Goal: Task Accomplishment & Management: Complete application form

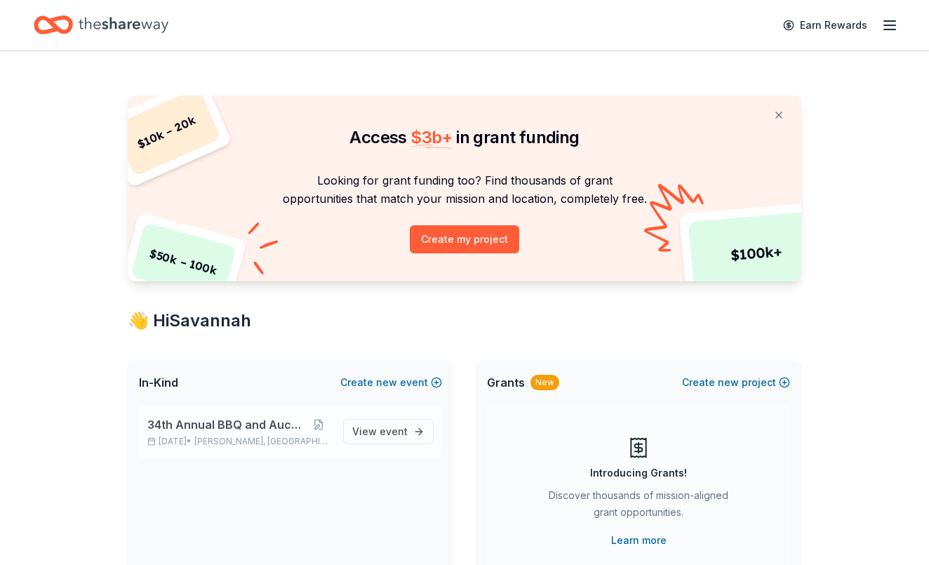
scroll to position [20, 0]
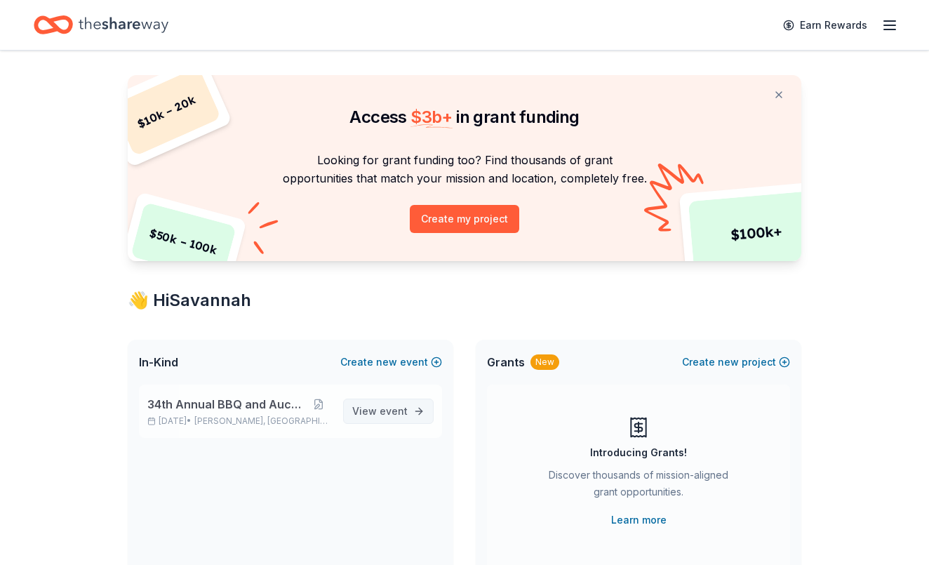
click at [392, 406] on span "event" at bounding box center [394, 411] width 28 height 12
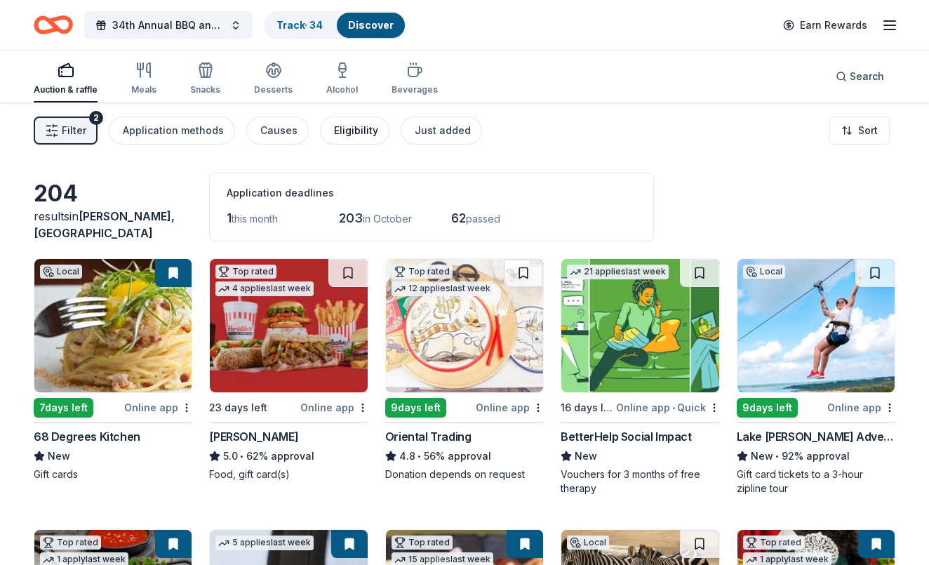
click at [358, 130] on div "Eligibility" at bounding box center [356, 130] width 44 height 17
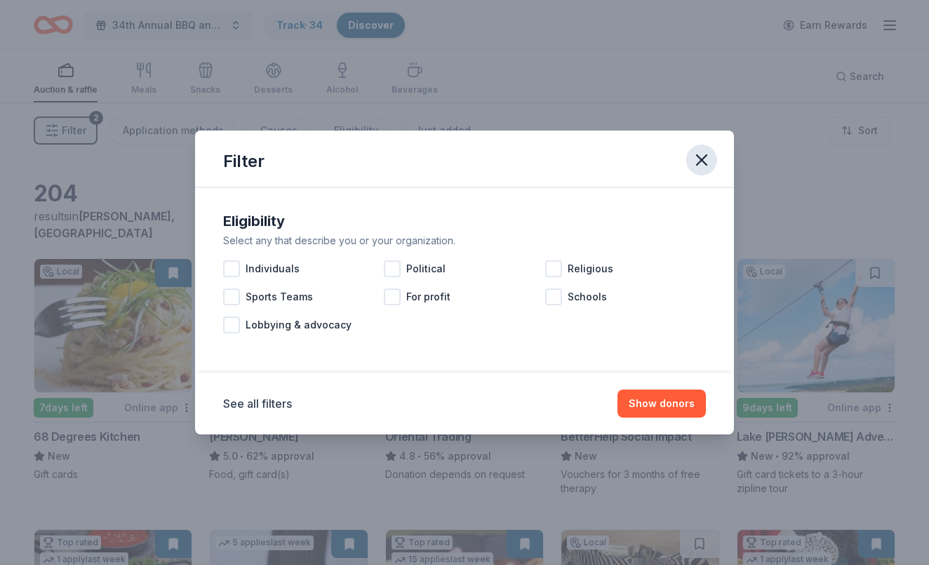
click at [702, 163] on icon "button" at bounding box center [702, 160] width 20 height 20
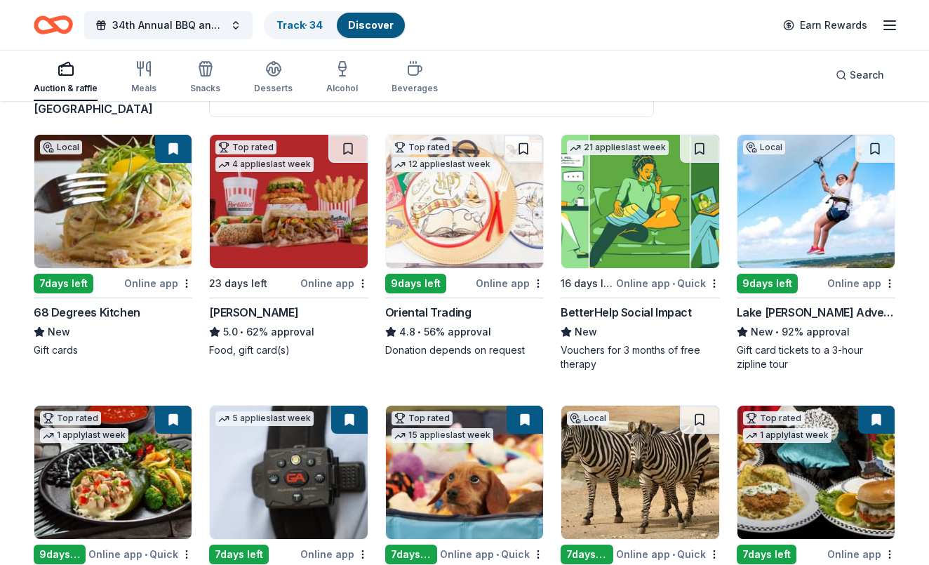
scroll to position [126, 0]
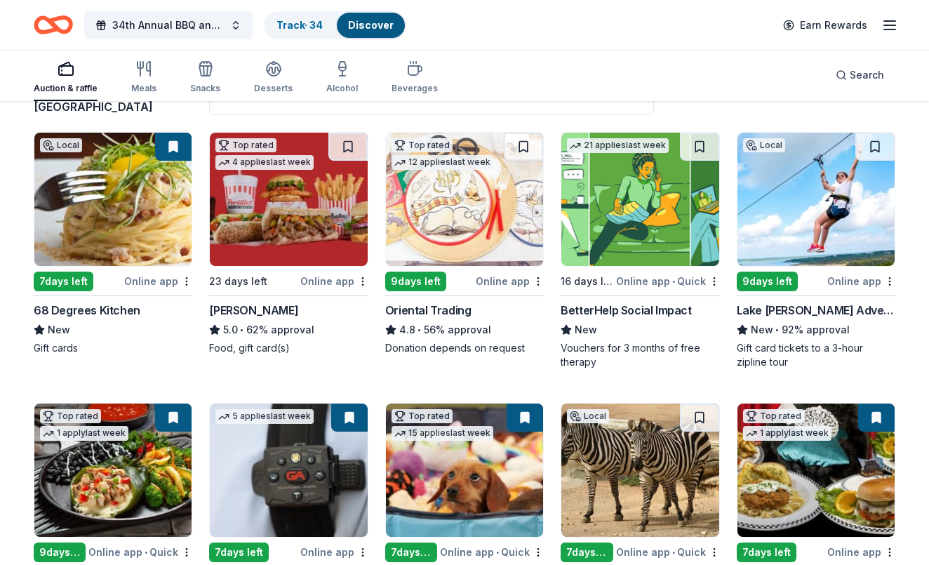
click at [803, 212] on img at bounding box center [816, 199] width 157 height 133
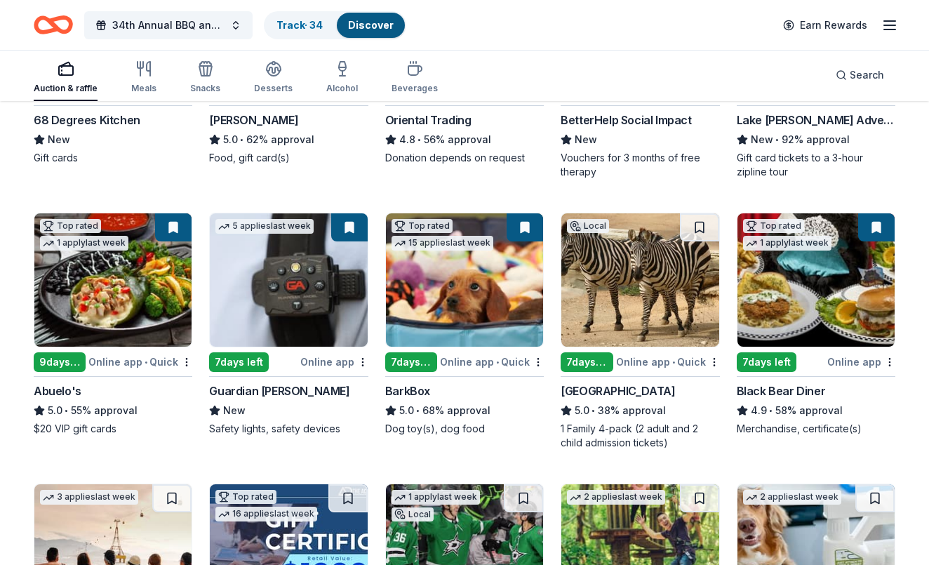
scroll to position [321, 0]
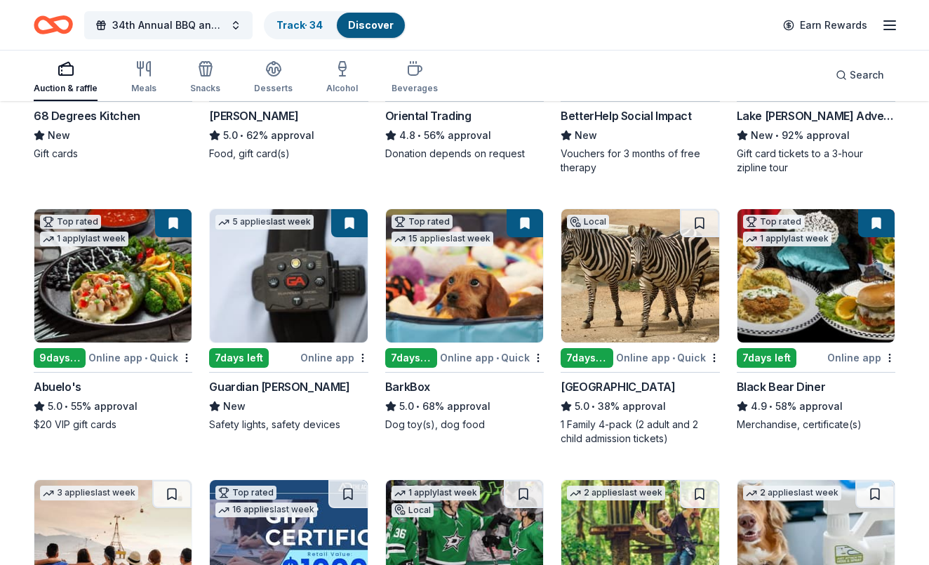
click at [453, 293] on img at bounding box center [464, 275] width 157 height 133
click at [305, 29] on link "Track · 34" at bounding box center [300, 25] width 46 height 12
click at [308, 25] on link "Track · 34" at bounding box center [300, 25] width 46 height 12
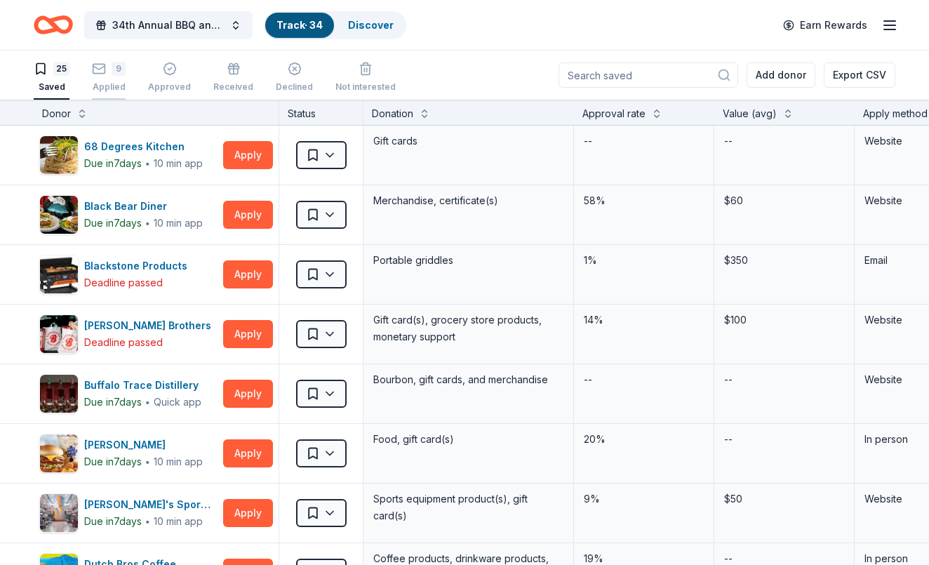
click at [117, 77] on div "9 Applied" at bounding box center [109, 77] width 34 height 31
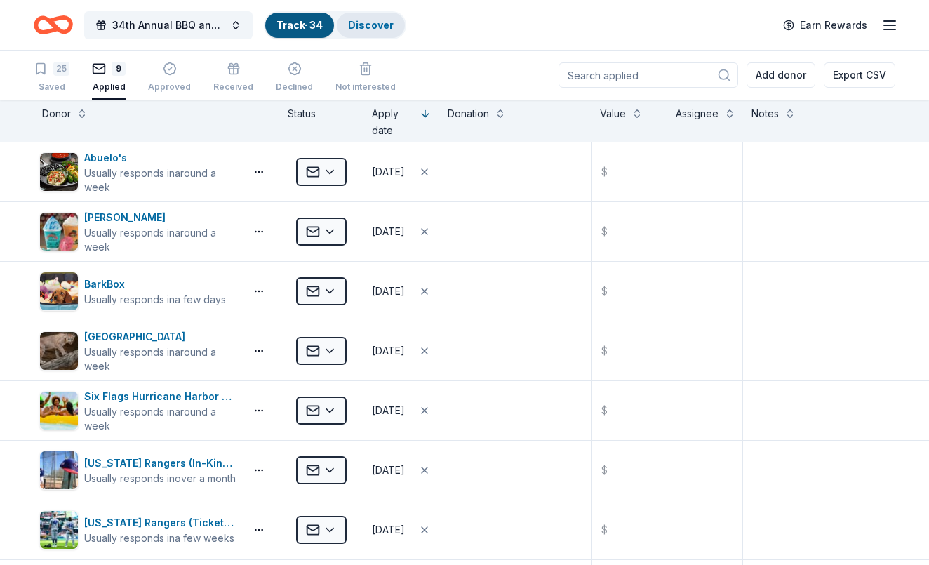
click at [374, 18] on div "Discover" at bounding box center [371, 25] width 68 height 25
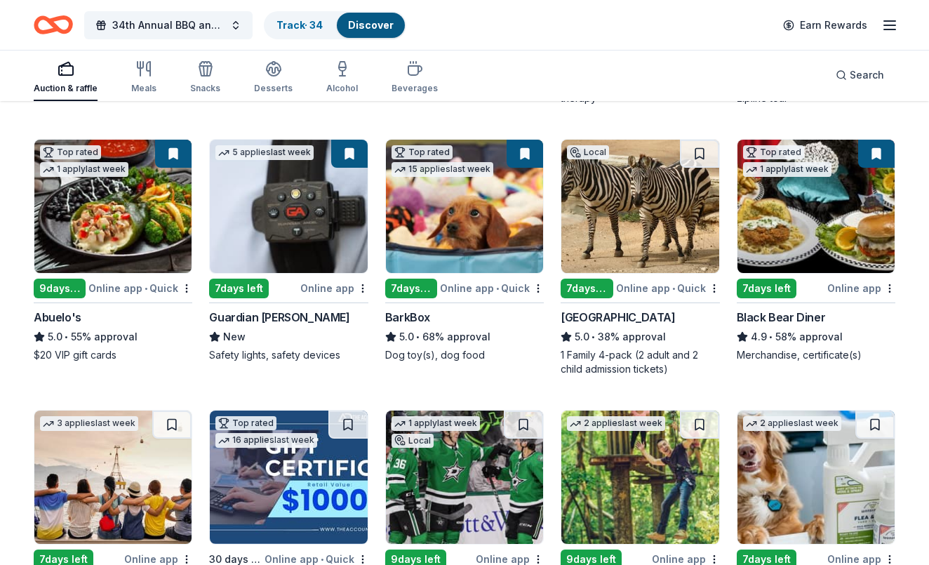
scroll to position [402, 0]
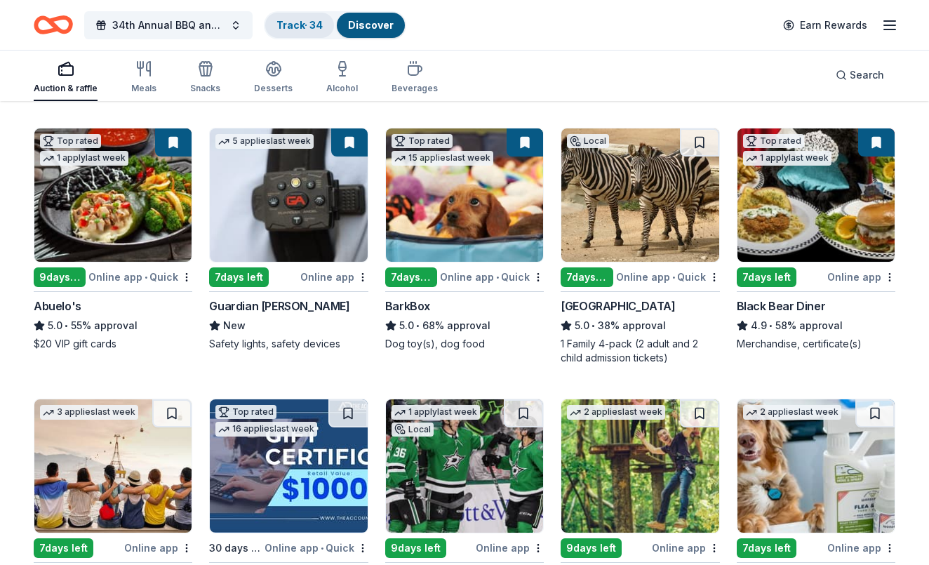
click at [316, 21] on link "Track · 34" at bounding box center [300, 25] width 46 height 12
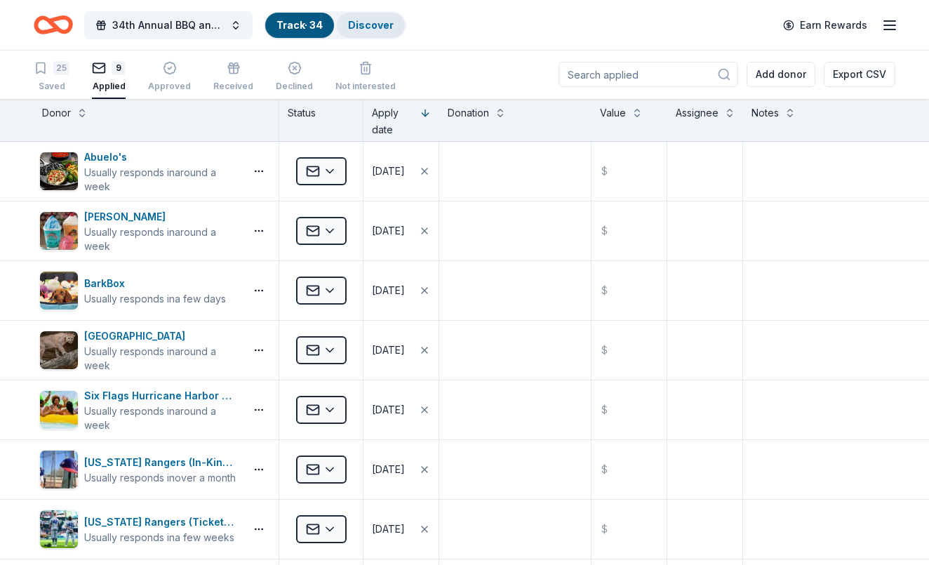
click at [369, 25] on link "Discover" at bounding box center [371, 25] width 46 height 12
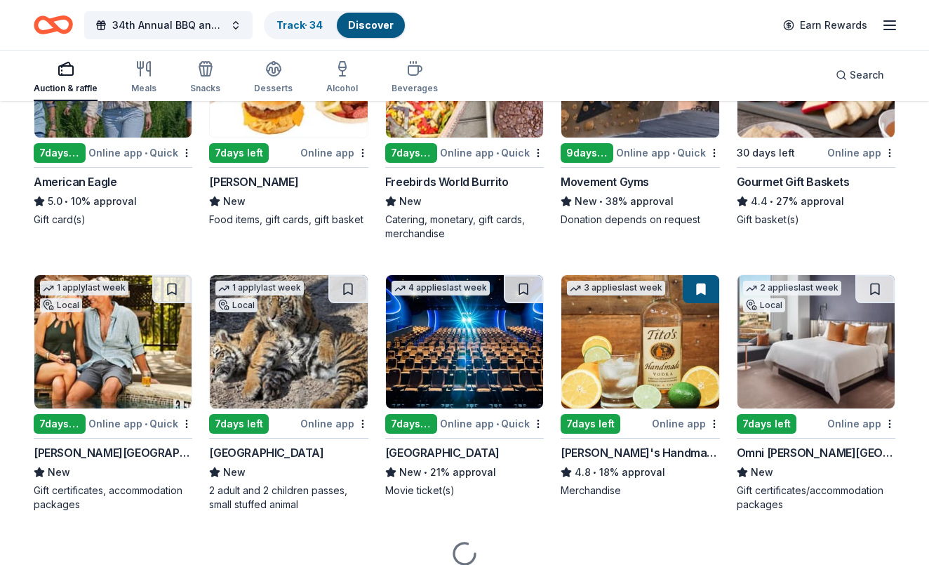
scroll to position [1881, 0]
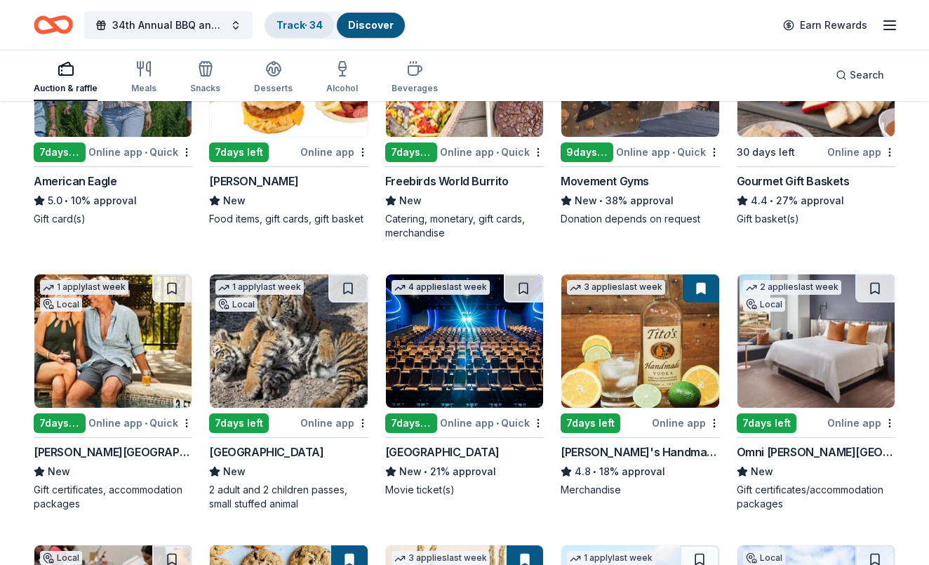
click at [312, 29] on link "Track · 34" at bounding box center [300, 25] width 46 height 12
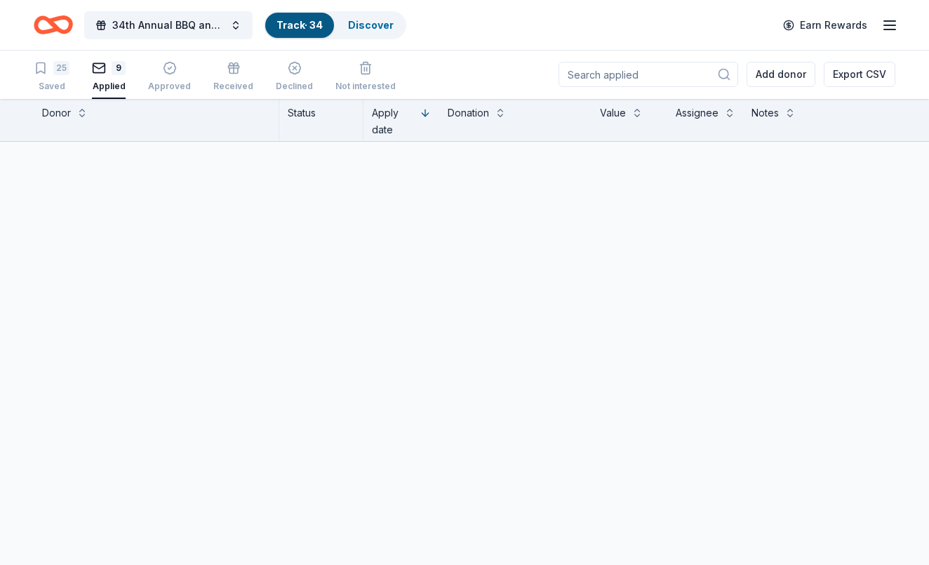
scroll to position [1, 0]
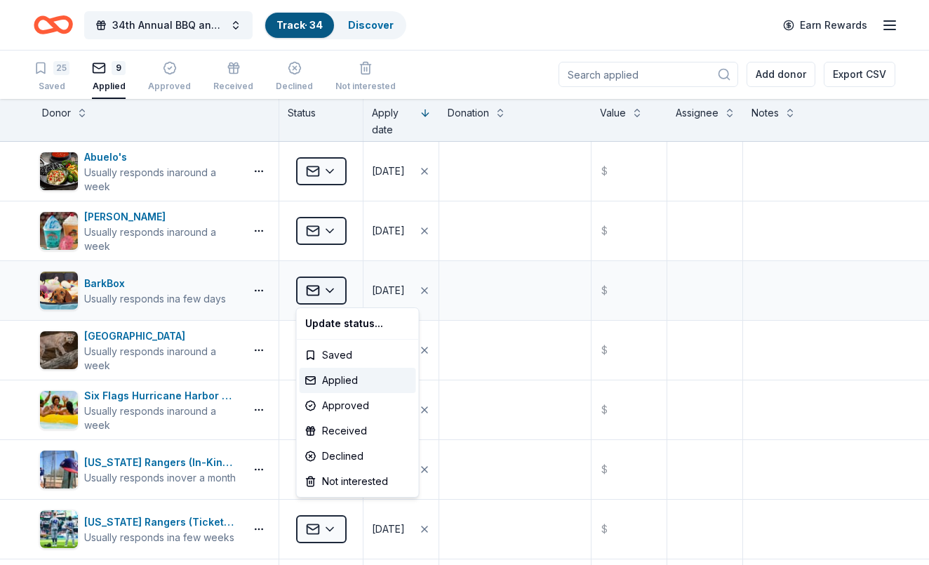
click at [336, 289] on html "34th Annual BBQ and Auction Track · 34 Discover Earn Rewards 25 Saved 9 Applied…" at bounding box center [464, 281] width 929 height 565
click at [338, 406] on div "Approved" at bounding box center [358, 405] width 117 height 25
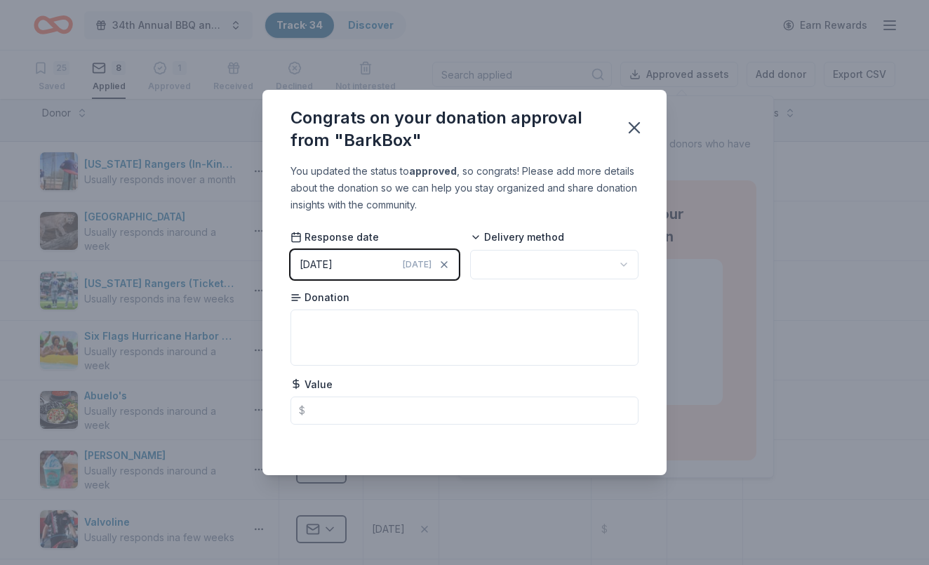
click at [558, 258] on html "34th Annual BBQ and Auction Track · 34 Discover Earn Rewards 25 Saved 8 Applied…" at bounding box center [464, 281] width 929 height 565
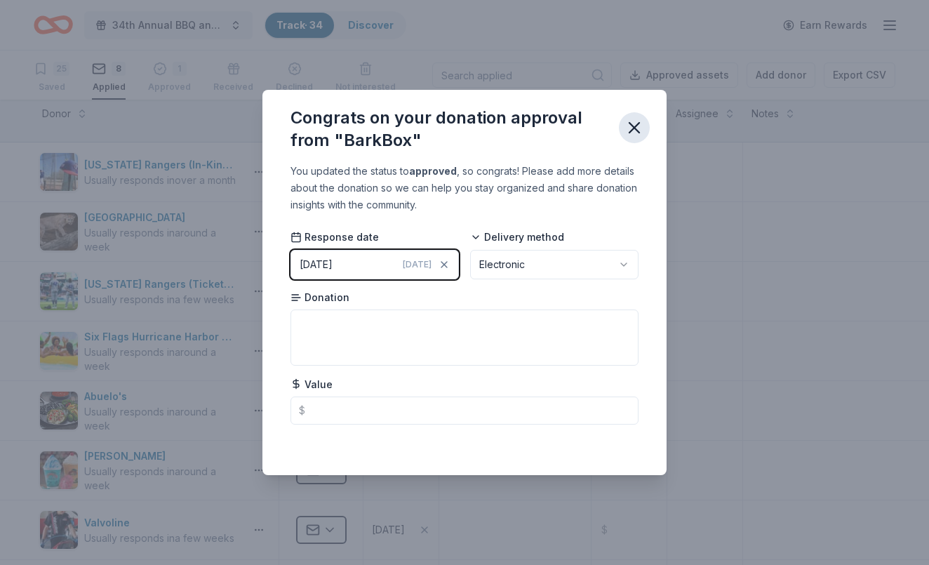
click at [635, 128] on icon "button" at bounding box center [635, 128] width 10 height 10
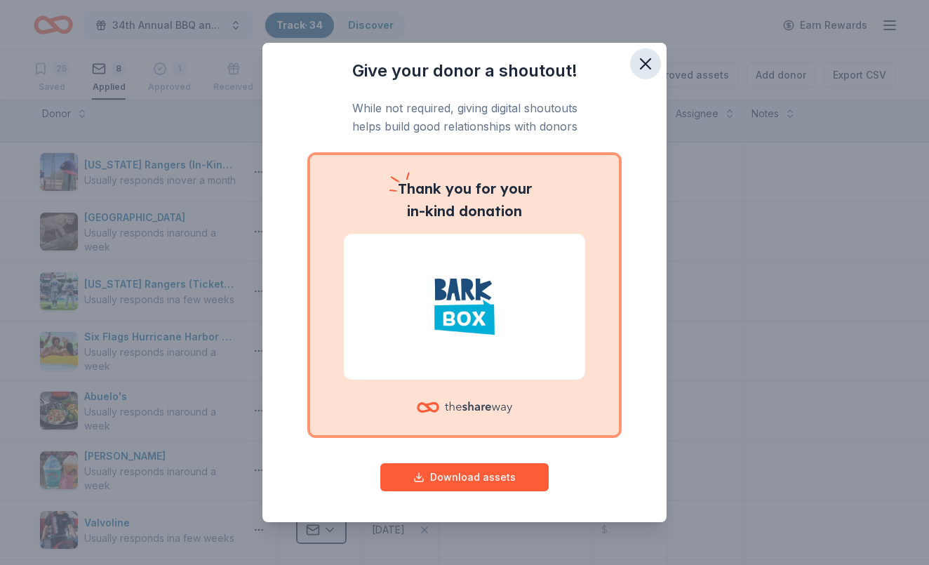
click at [644, 65] on icon "button" at bounding box center [646, 64] width 10 height 10
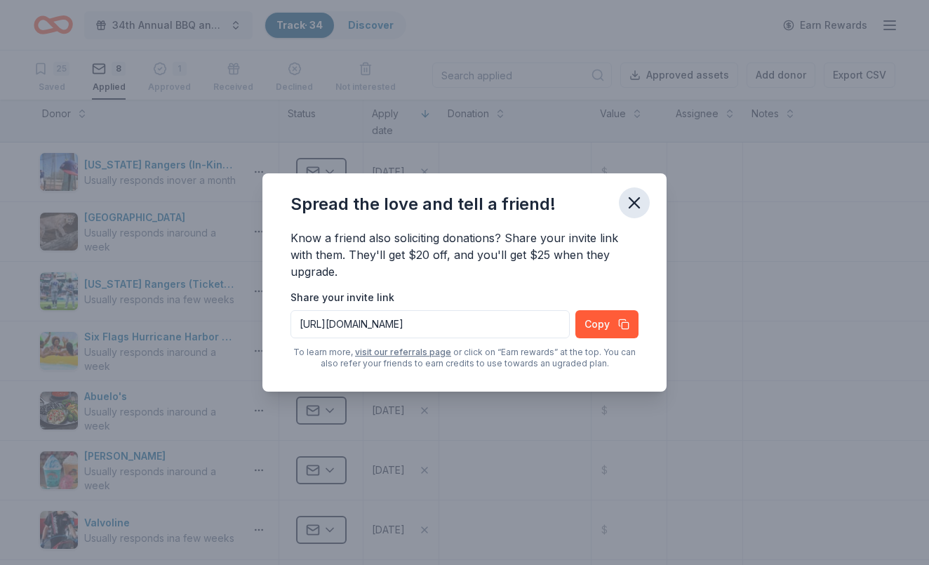
click at [642, 198] on icon "button" at bounding box center [635, 203] width 20 height 20
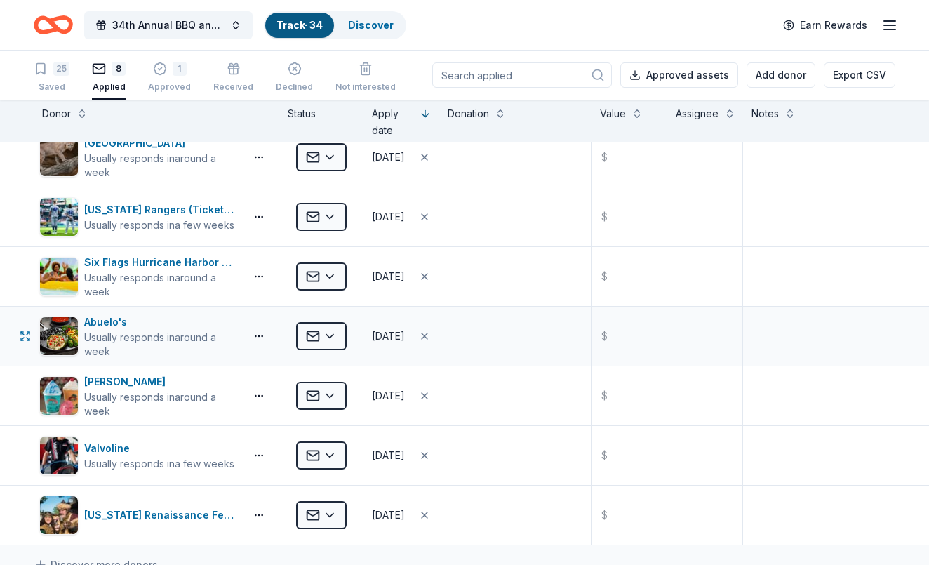
scroll to position [101, 0]
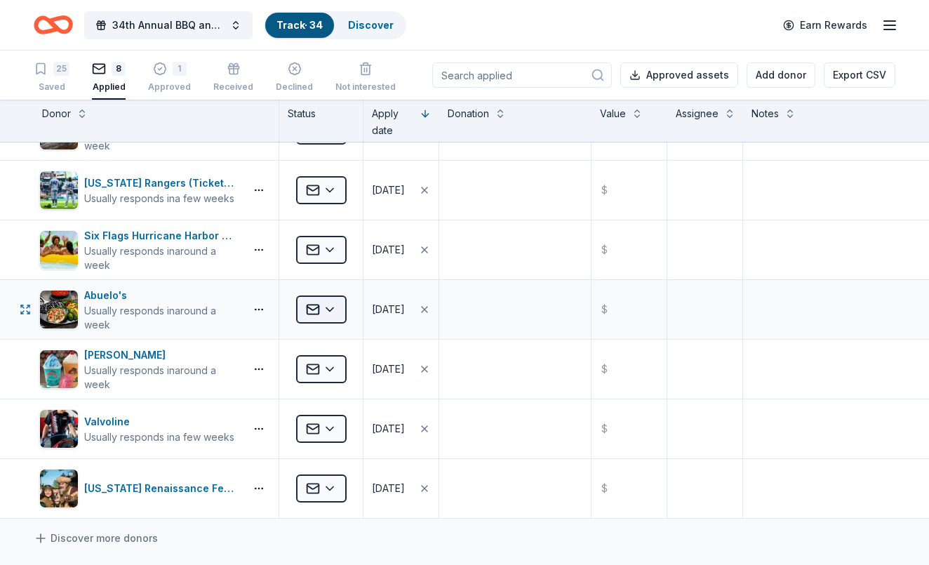
click at [338, 308] on html "34th Annual BBQ and Auction Track · 34 Discover Earn Rewards 25 Saved 8 Applied…" at bounding box center [464, 282] width 929 height 565
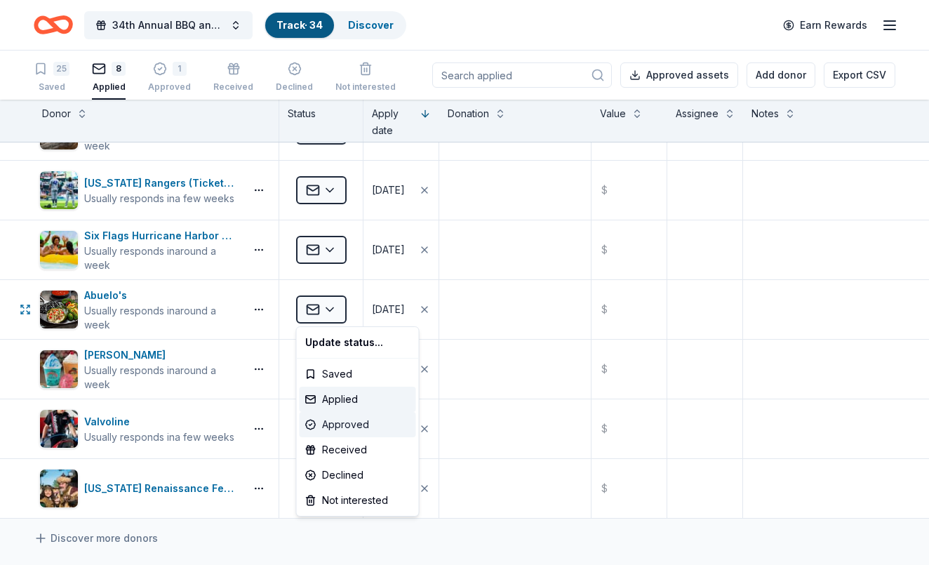
click at [340, 418] on div "Approved" at bounding box center [358, 424] width 117 height 25
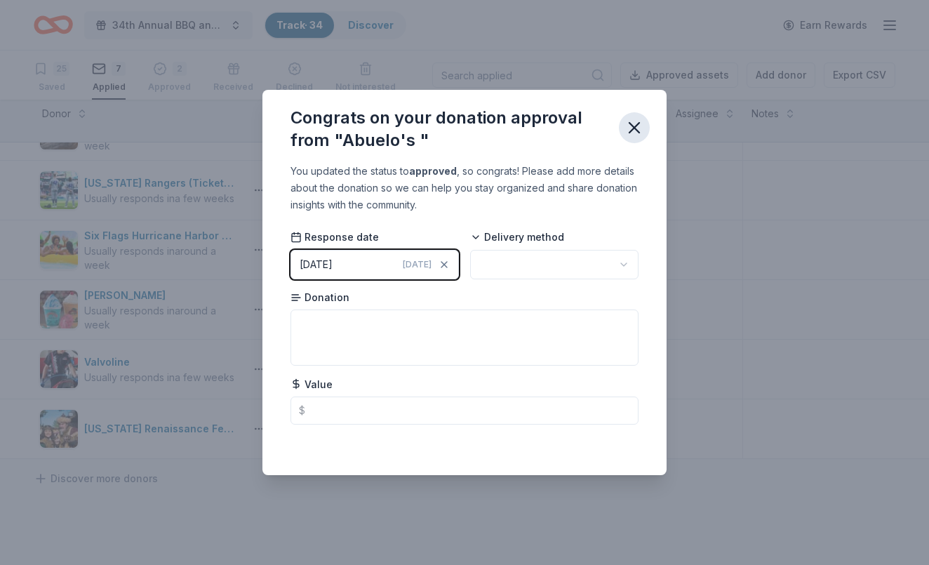
click at [632, 126] on icon "button" at bounding box center [635, 128] width 20 height 20
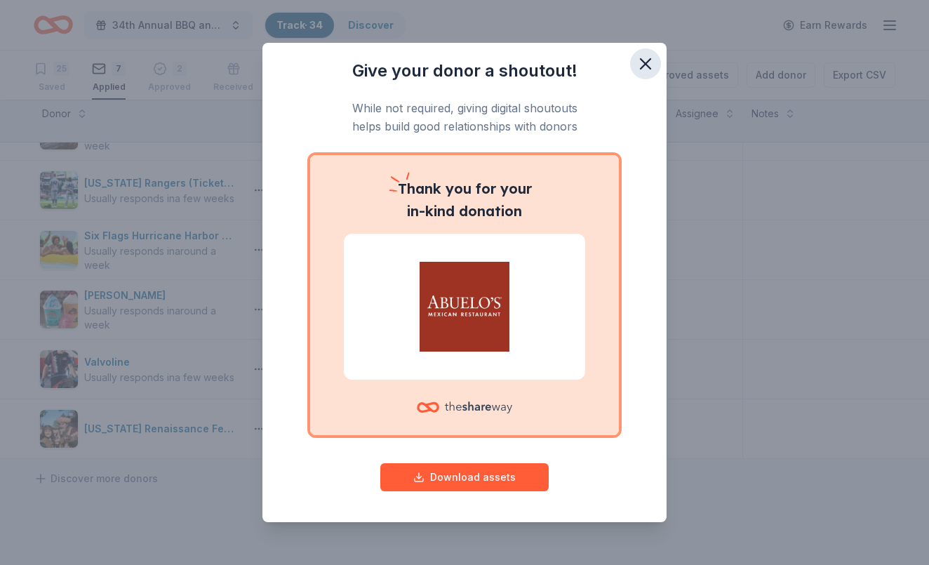
click at [649, 65] on icon "button" at bounding box center [646, 64] width 20 height 20
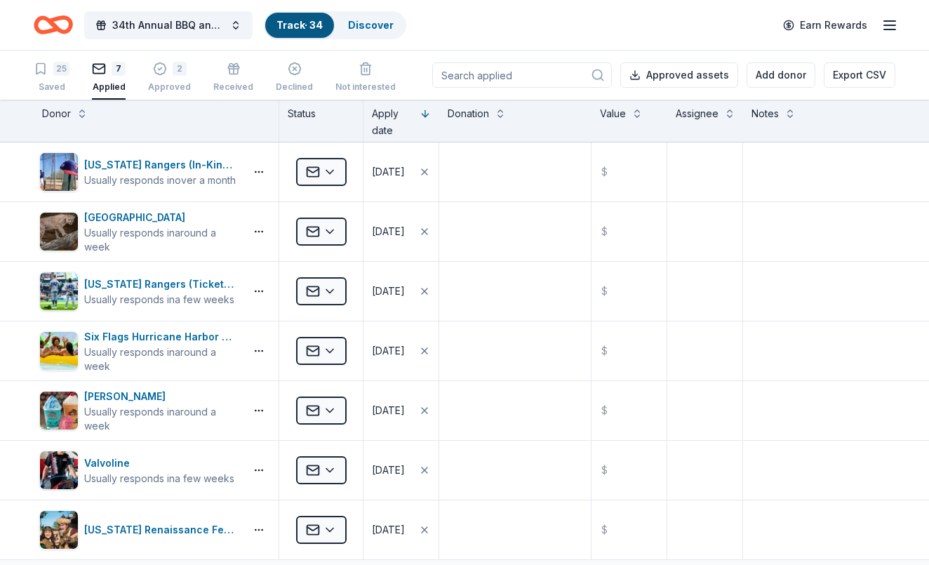
scroll to position [0, 0]
click at [164, 79] on div "2 Approved" at bounding box center [169, 69] width 43 height 31
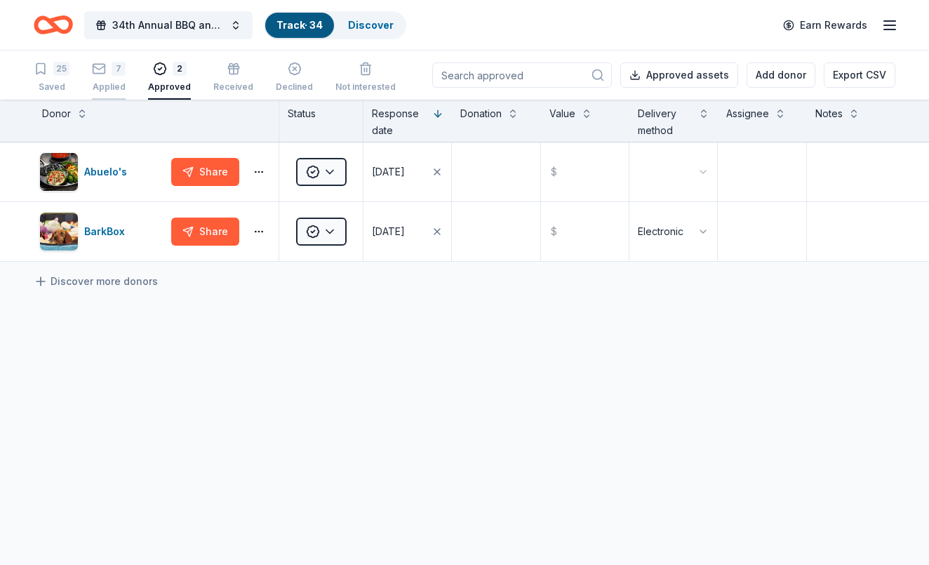
click at [111, 84] on div "Applied" at bounding box center [109, 86] width 34 height 11
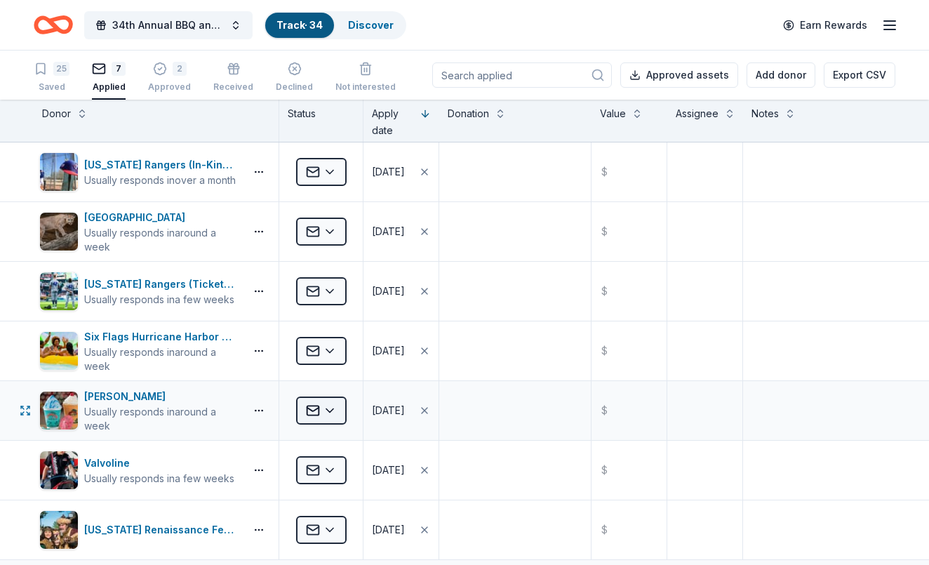
click at [332, 410] on html "34th Annual BBQ and Auction Track · 34 Discover Earn Rewards 25 Saved 7 Applied…" at bounding box center [464, 282] width 929 height 565
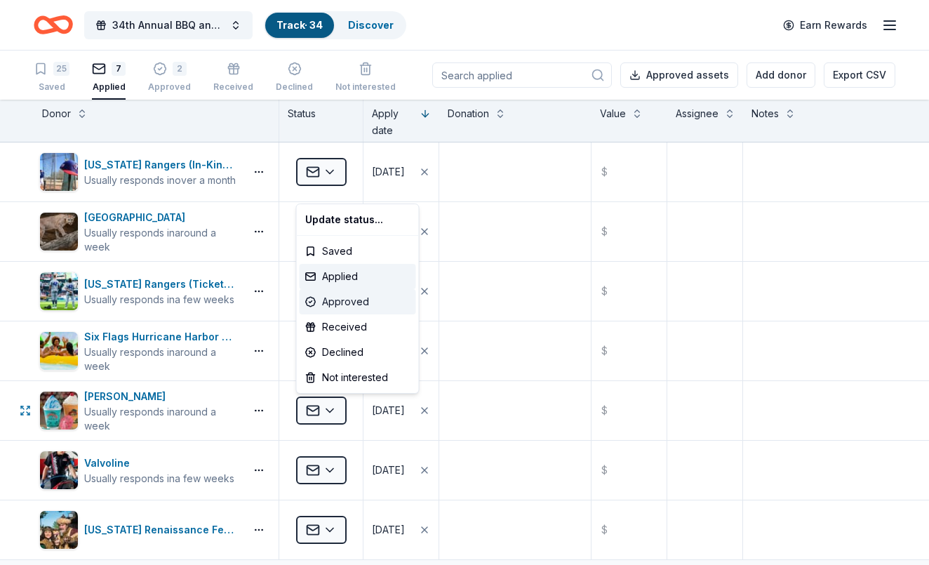
click at [347, 308] on div "Approved" at bounding box center [358, 301] width 117 height 25
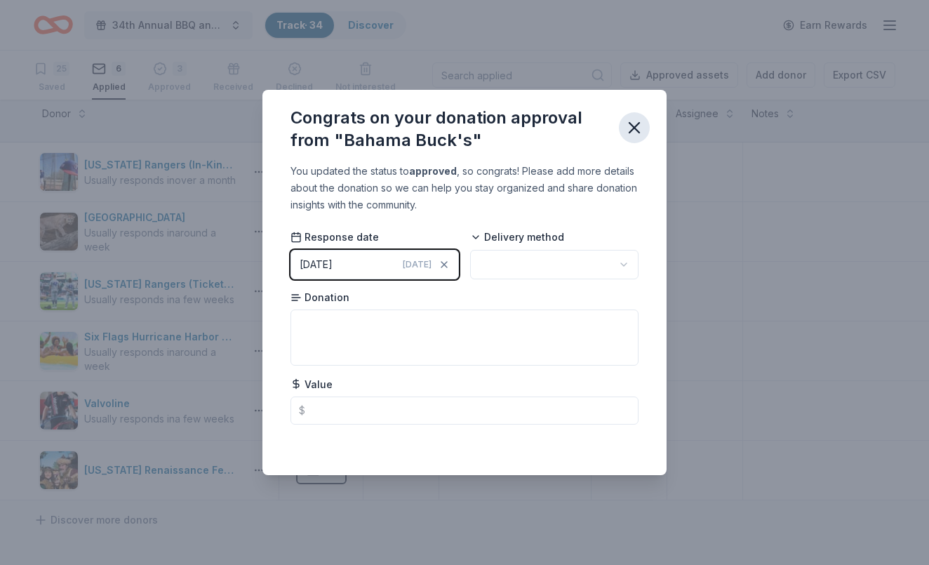
click at [632, 131] on icon "button" at bounding box center [635, 128] width 10 height 10
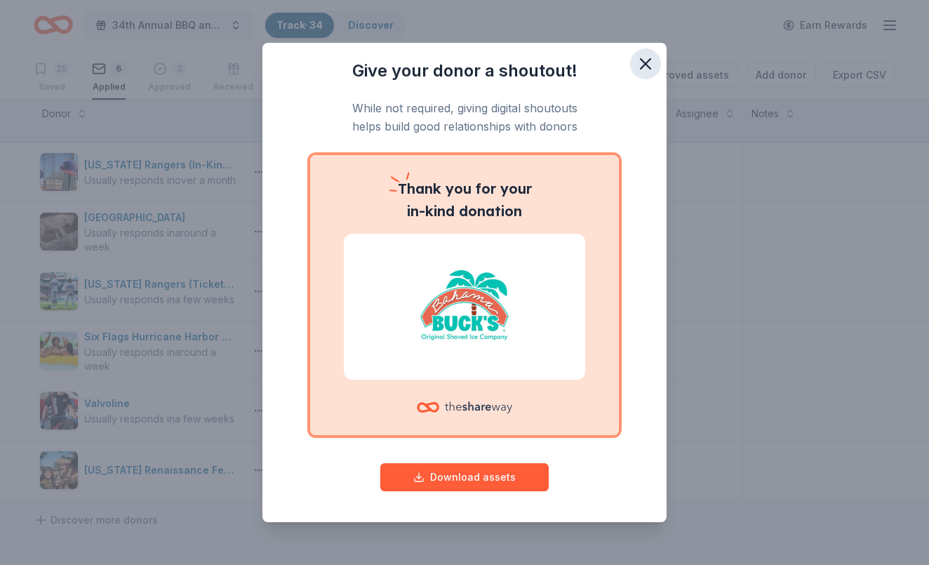
click at [646, 64] on icon "button" at bounding box center [646, 64] width 10 height 10
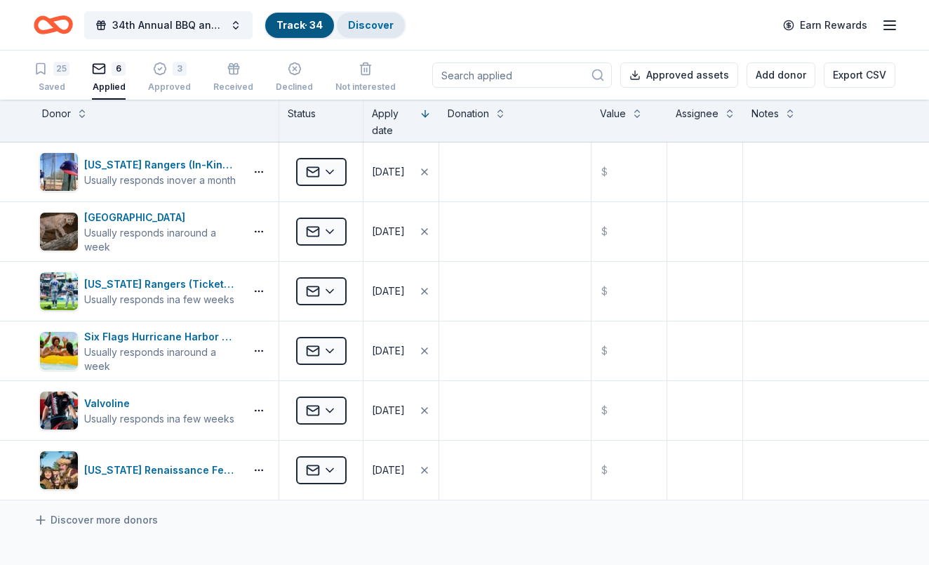
click at [358, 28] on link "Discover" at bounding box center [371, 25] width 46 height 12
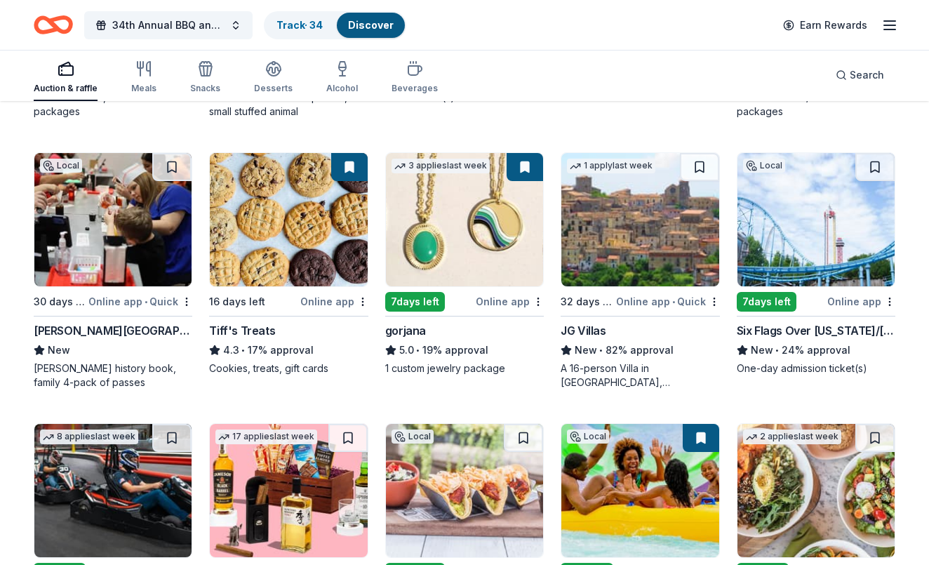
scroll to position [2282, 0]
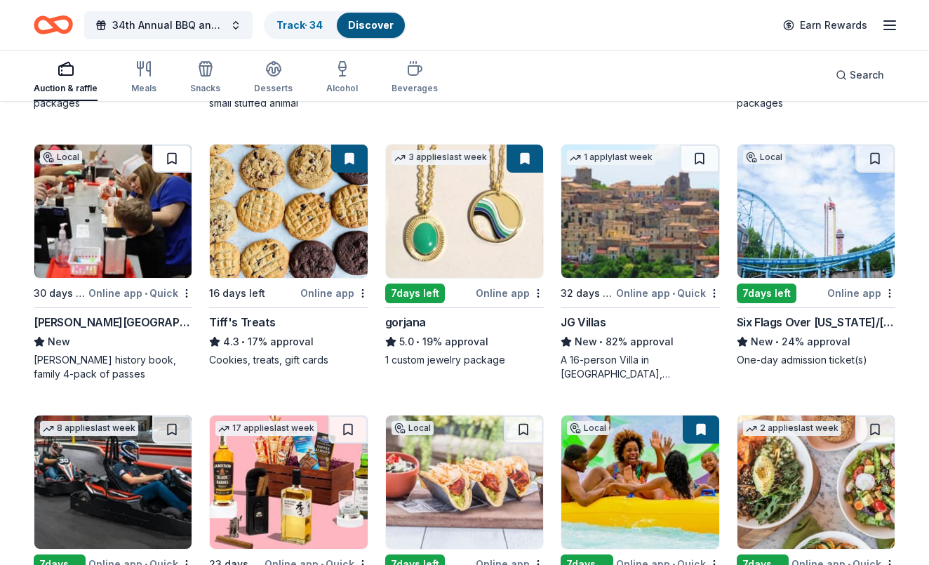
click at [175, 159] on button at bounding box center [171, 159] width 39 height 28
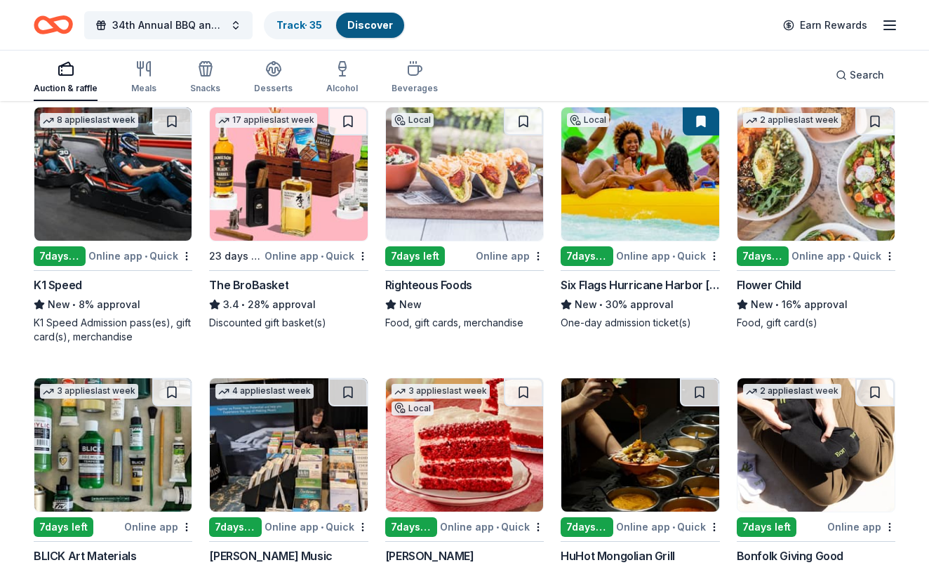
scroll to position [2595, 0]
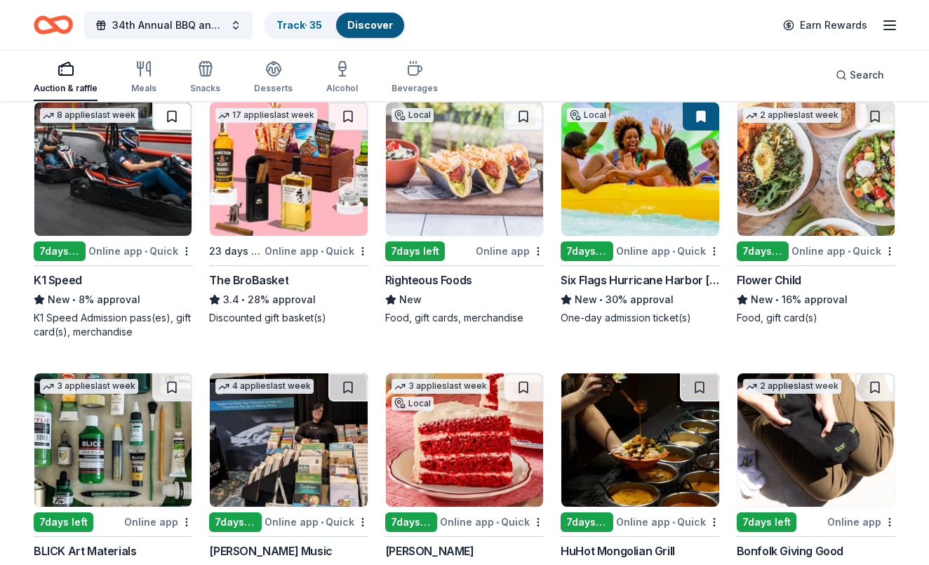
click at [172, 121] on button at bounding box center [171, 116] width 39 height 28
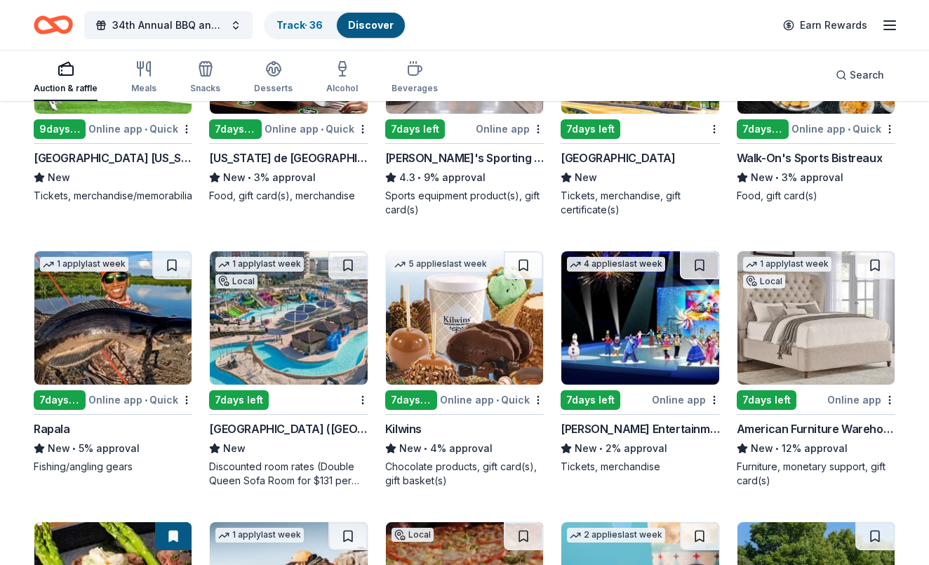
scroll to position [4862, 0]
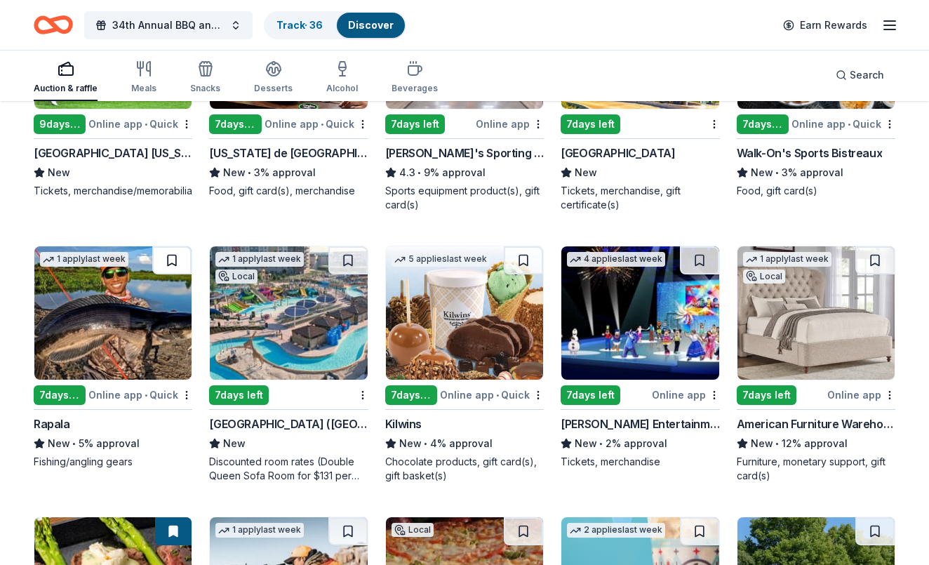
click at [169, 265] on button at bounding box center [171, 260] width 39 height 28
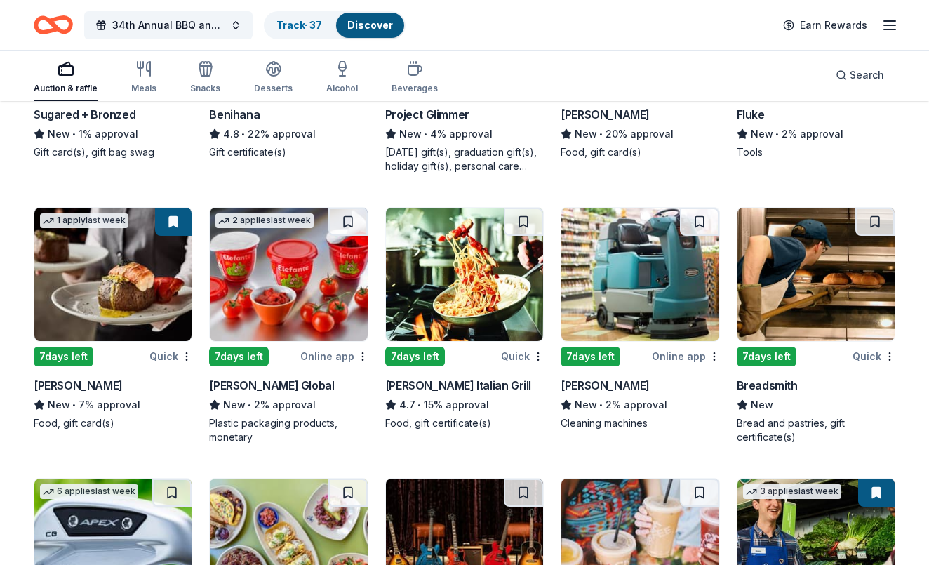
scroll to position [5702, 0]
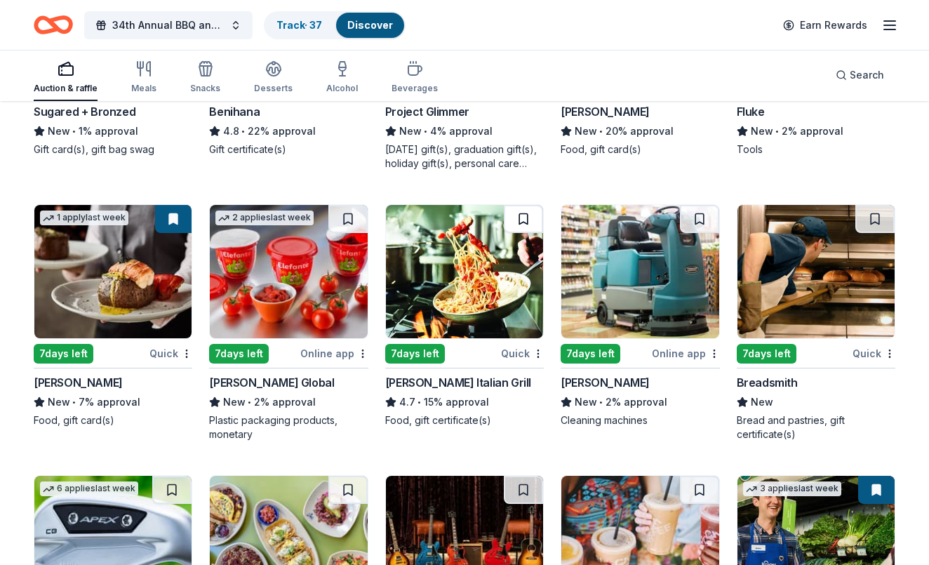
click at [524, 216] on button at bounding box center [523, 219] width 39 height 28
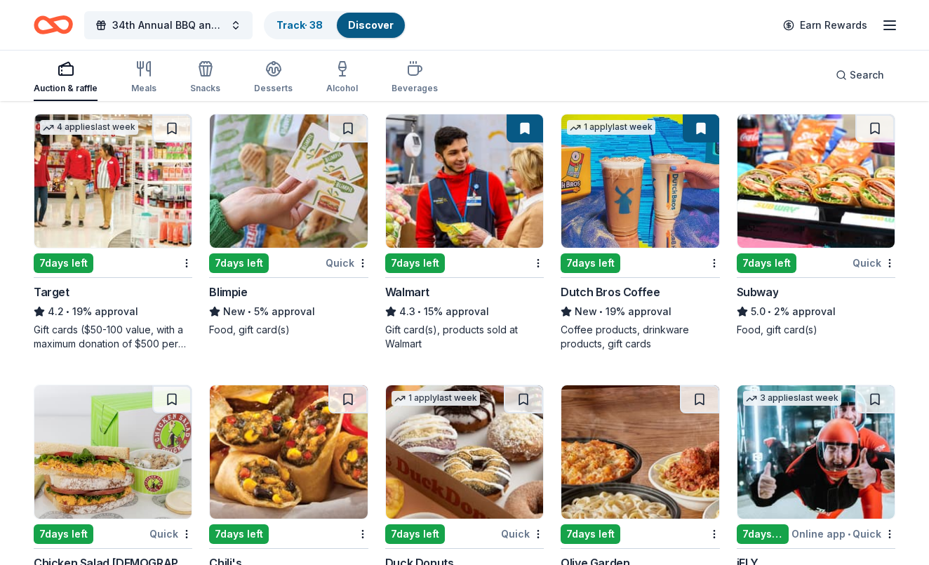
scroll to position [6595, 0]
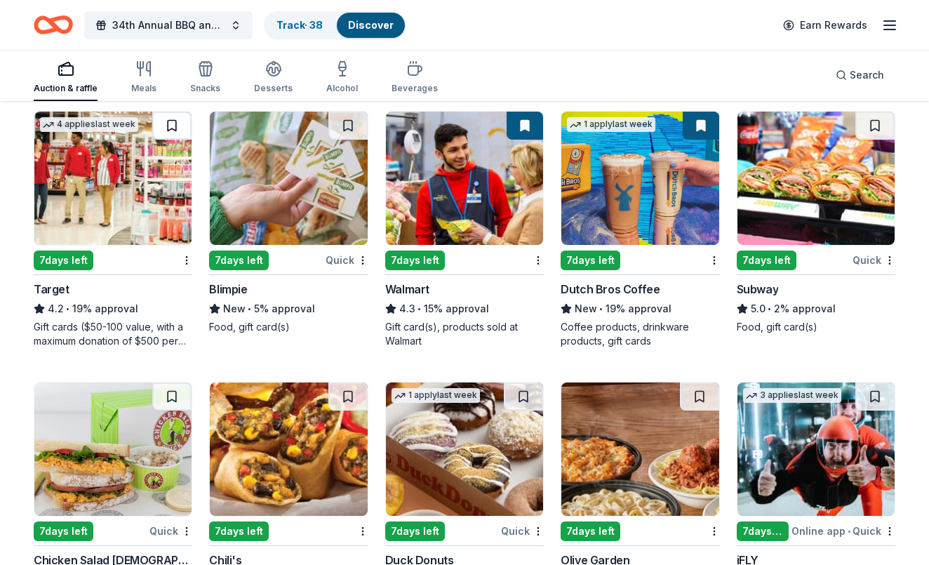
click at [176, 119] on button at bounding box center [171, 126] width 39 height 28
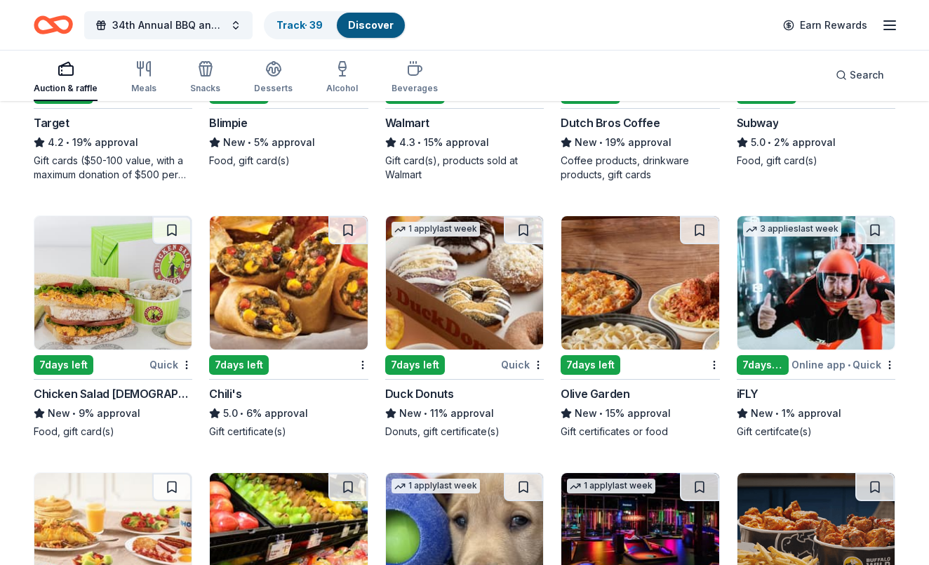
scroll to position [6762, 0]
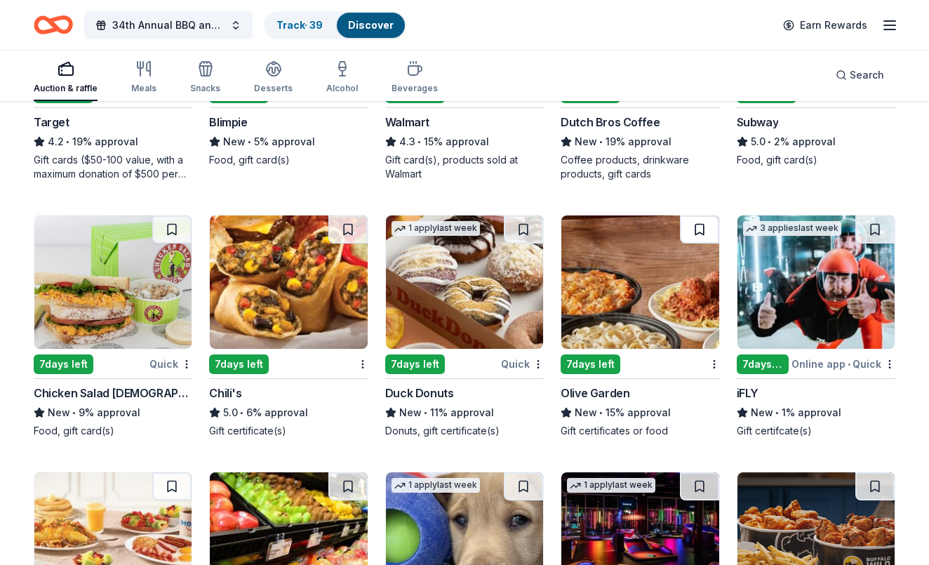
click at [698, 231] on button at bounding box center [699, 230] width 39 height 28
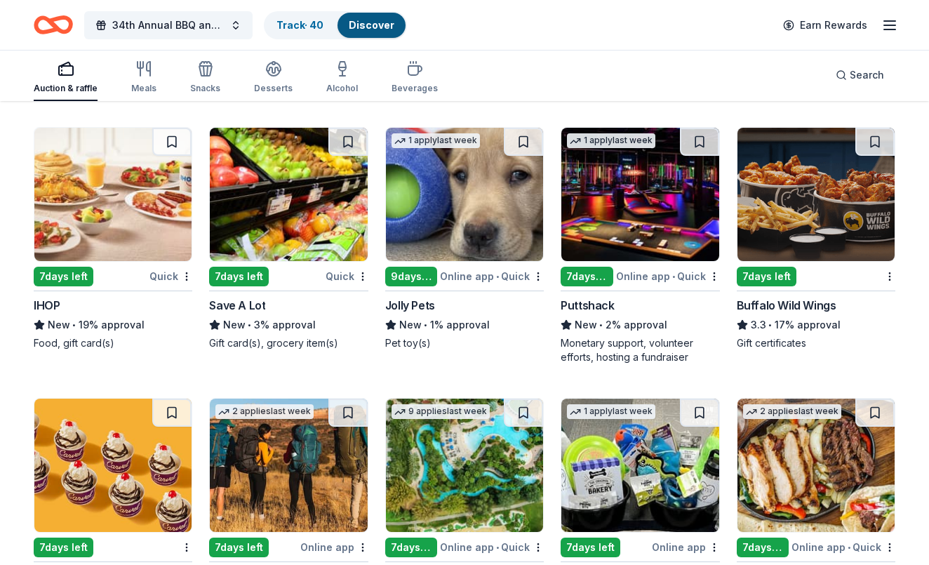
scroll to position [7112, 0]
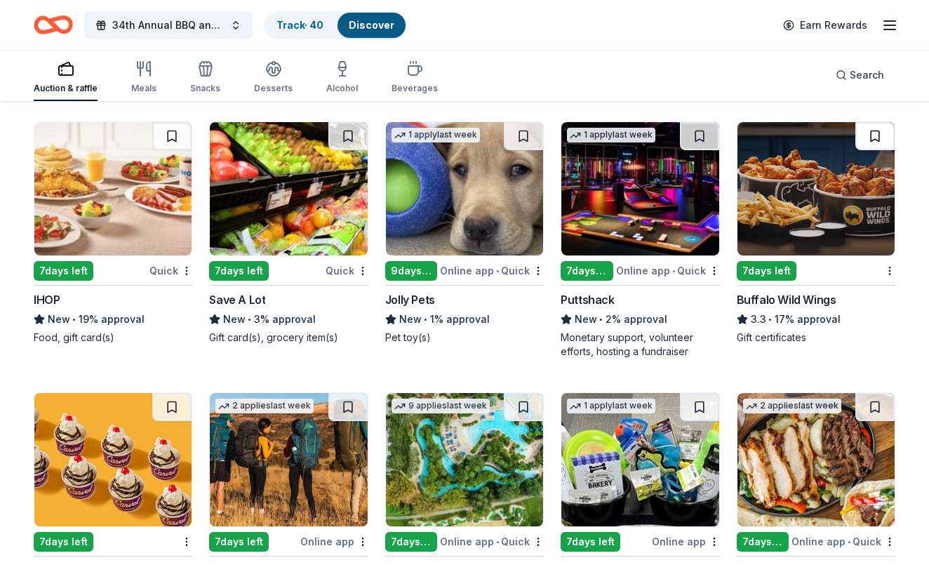
click at [874, 140] on button at bounding box center [875, 136] width 39 height 28
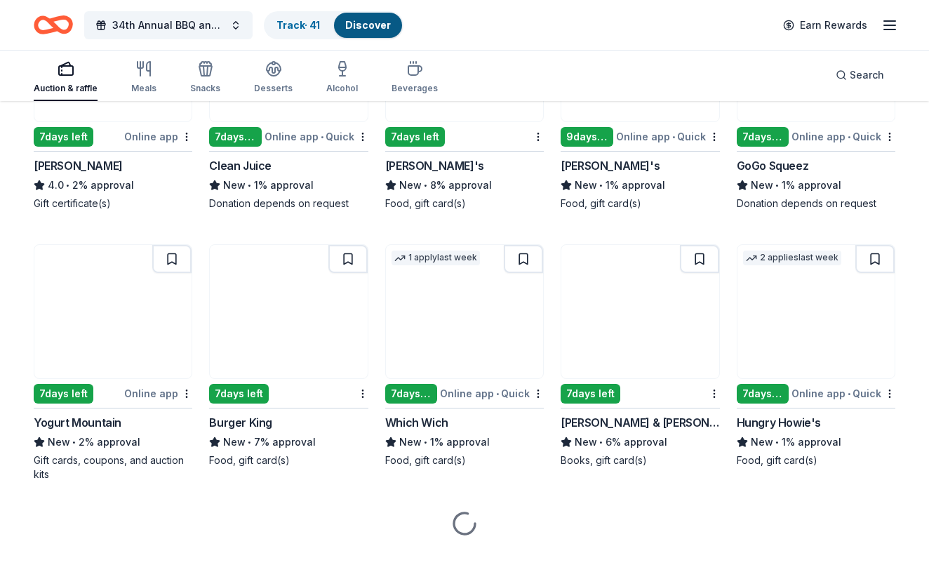
scroll to position [7790, 0]
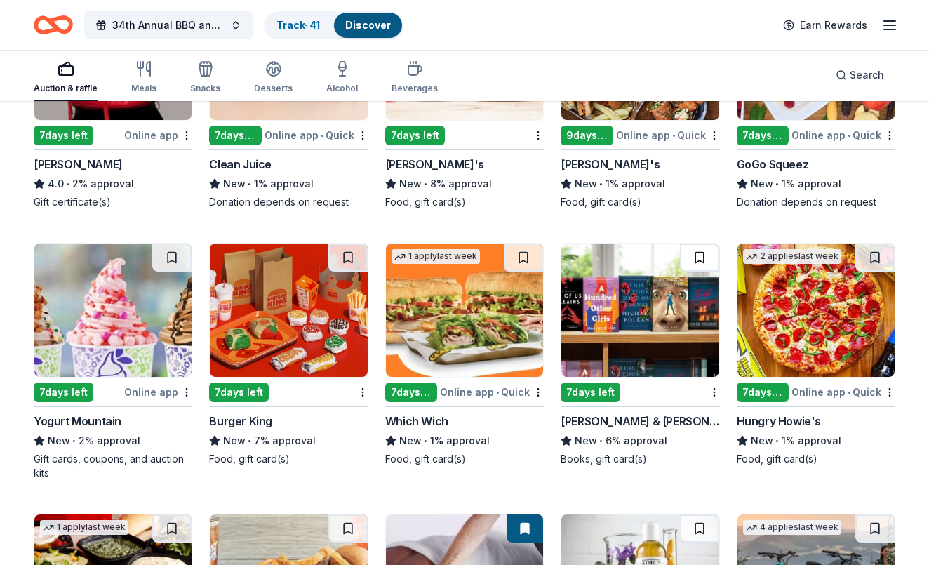
click at [704, 257] on button at bounding box center [699, 258] width 39 height 28
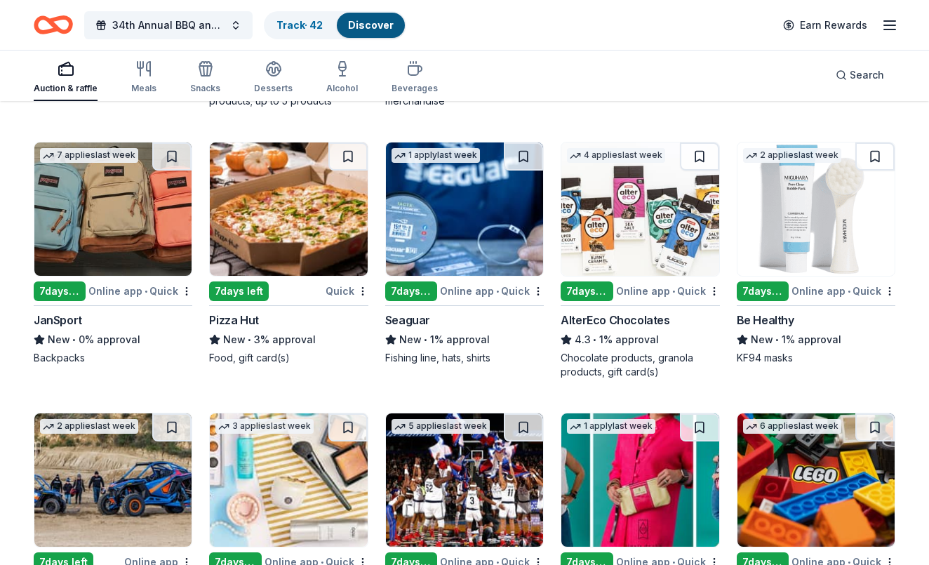
scroll to position [8704, 0]
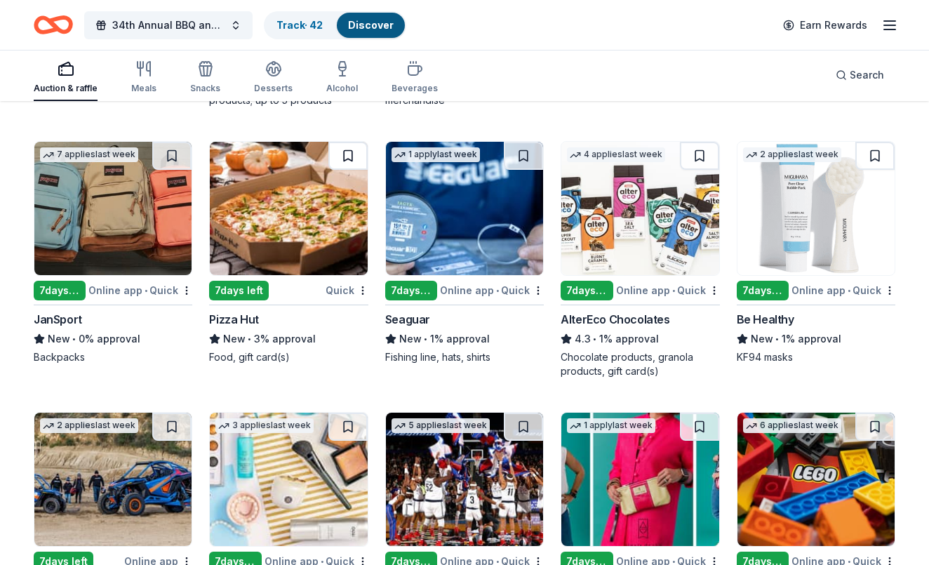
click at [350, 164] on button at bounding box center [348, 156] width 39 height 28
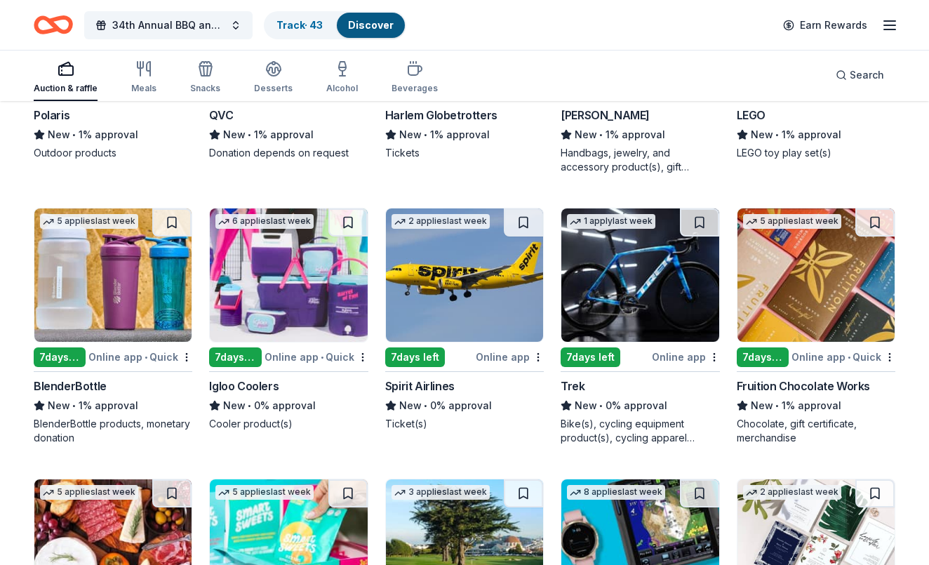
scroll to position [9180, 0]
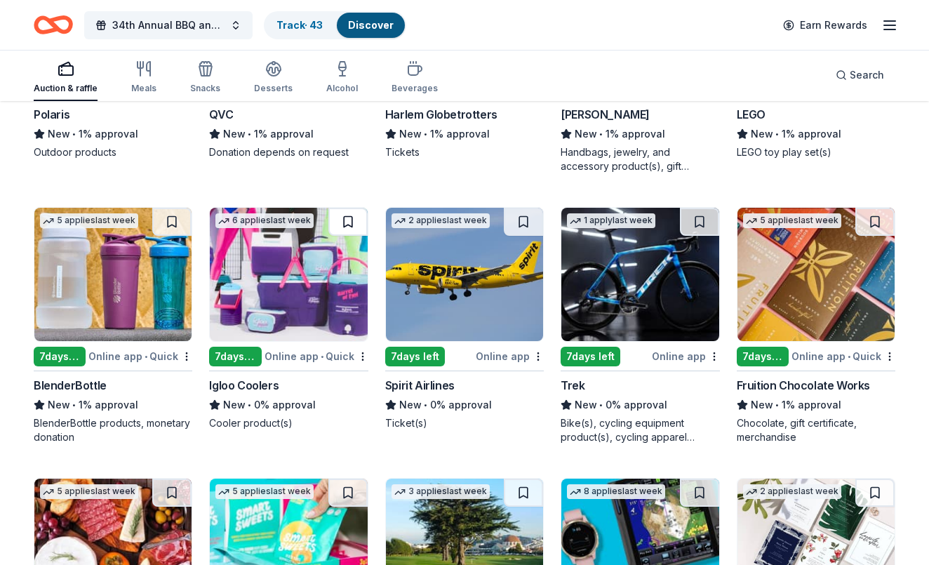
click at [357, 220] on button at bounding box center [348, 222] width 39 height 28
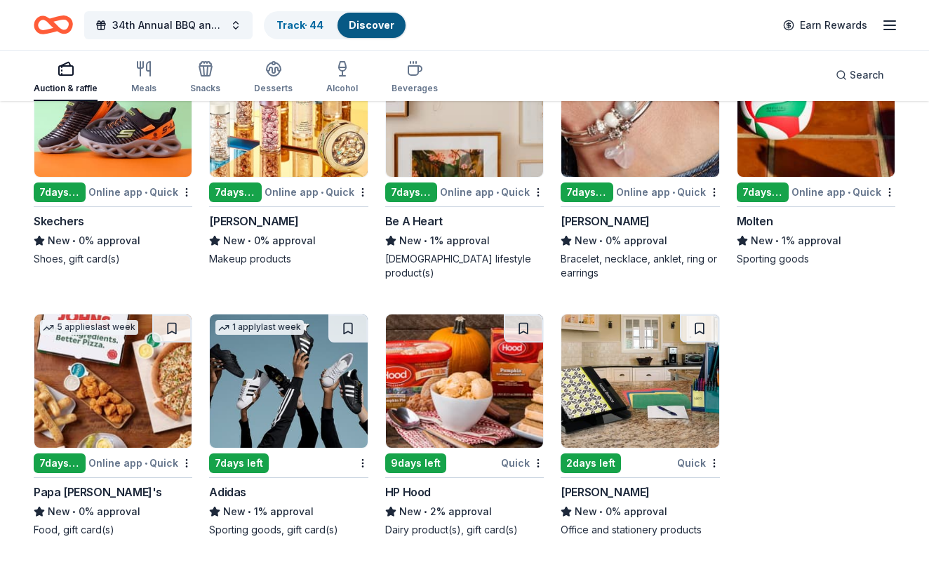
scroll to position [10685, 0]
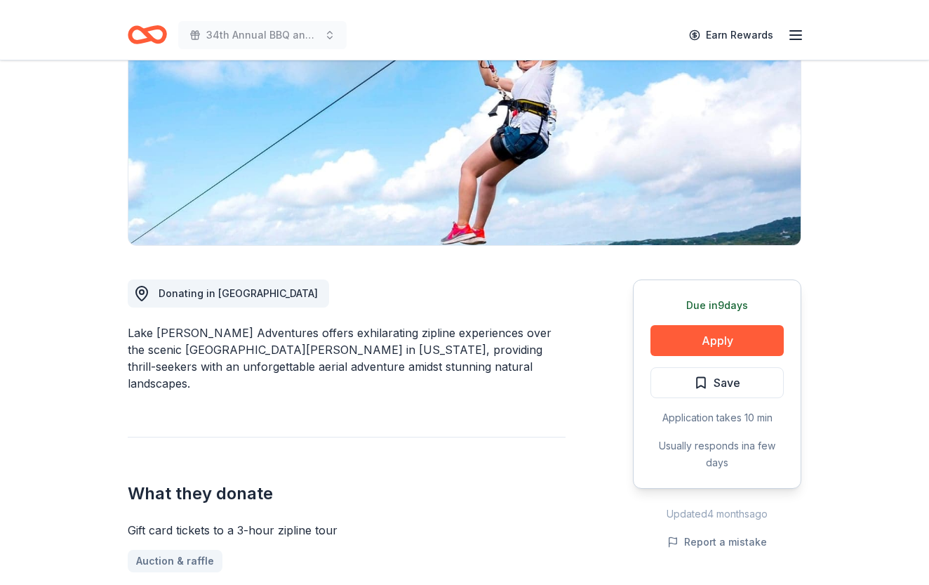
scroll to position [198, 0]
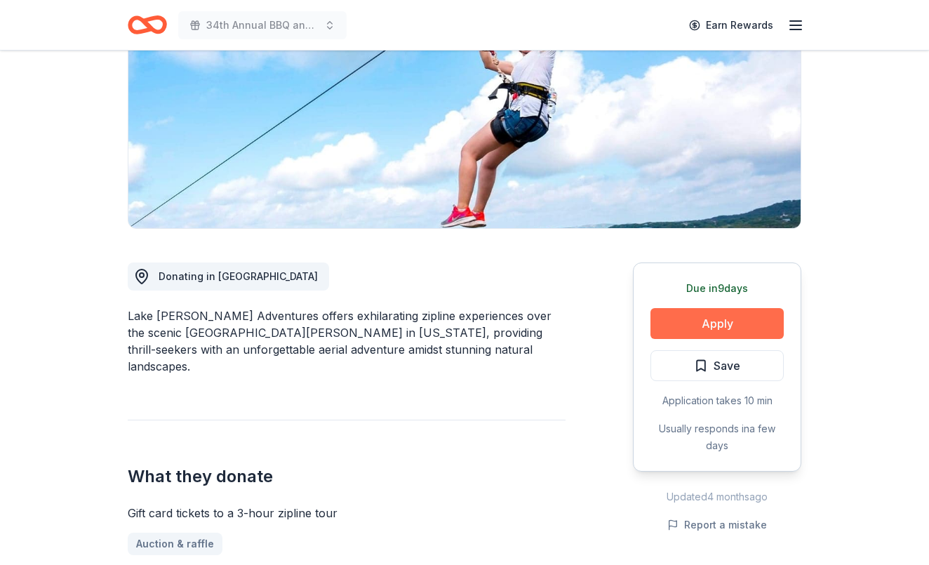
click at [738, 329] on button "Apply" at bounding box center [717, 323] width 133 height 31
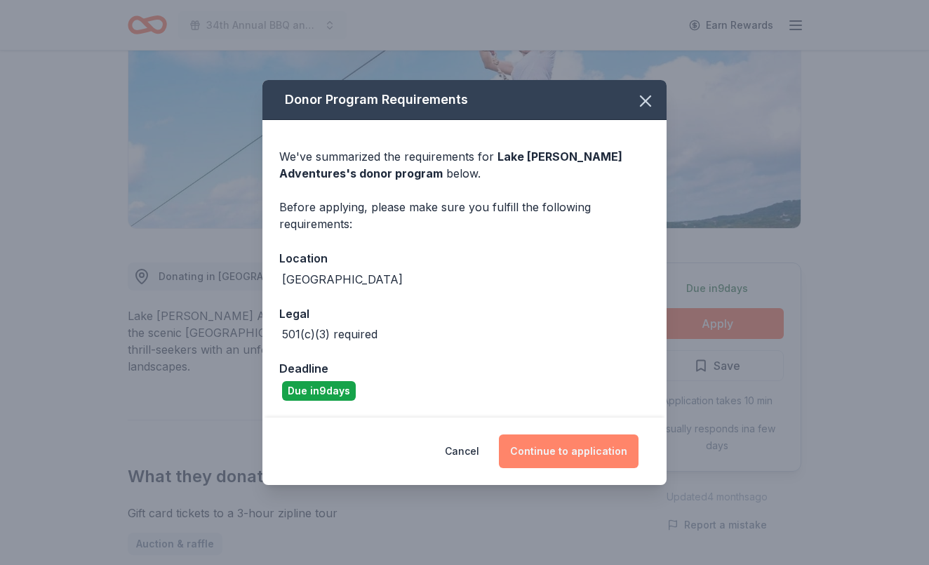
click at [569, 453] on button "Continue to application" at bounding box center [569, 452] width 140 height 34
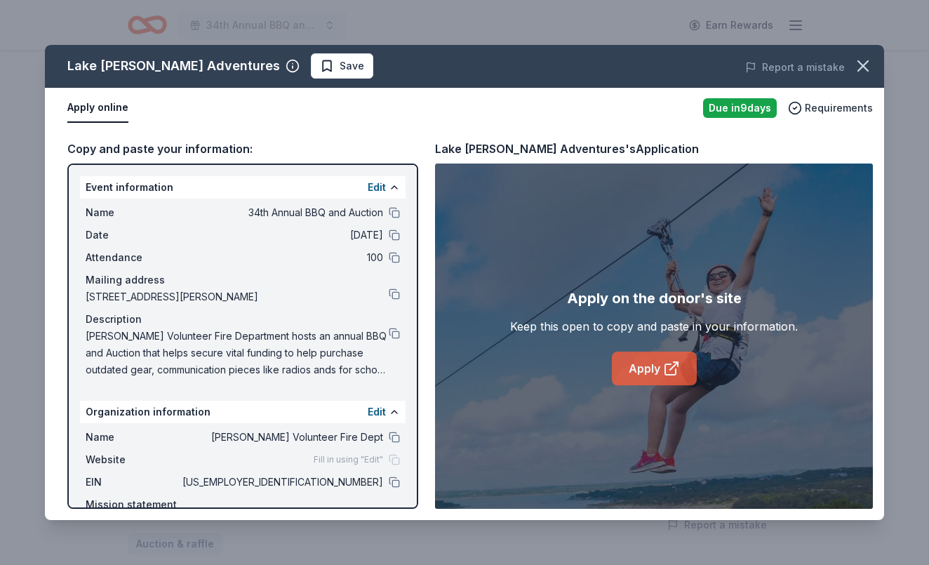
click at [661, 380] on link "Apply" at bounding box center [654, 369] width 85 height 34
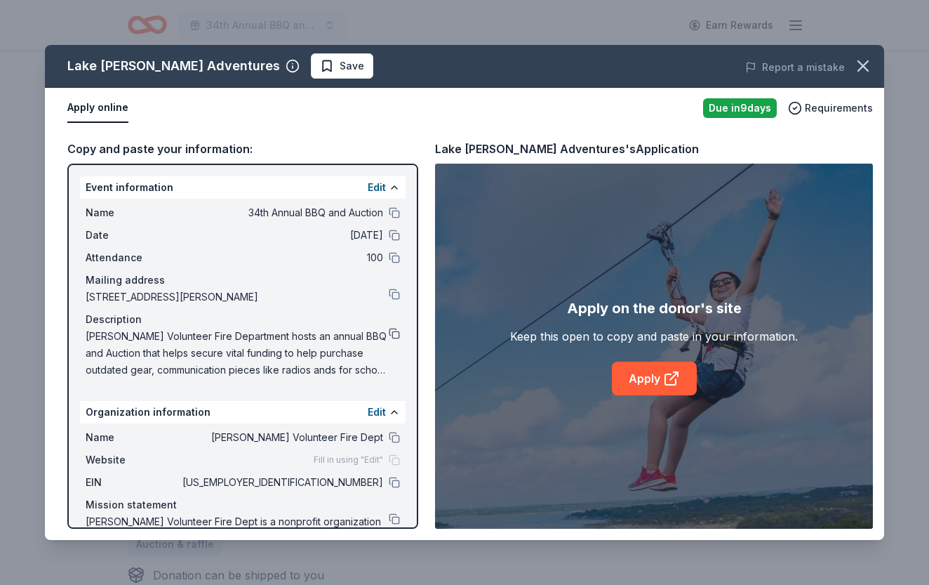
click at [397, 333] on button at bounding box center [394, 333] width 11 height 11
drag, startPoint x: 87, startPoint y: 298, endPoint x: 258, endPoint y: 305, distance: 171.4
click at [258, 305] on div "Name 34th Annual BBQ and Auction Date [DATE] Attendance 100 Mailing address [ST…" at bounding box center [243, 291] width 326 height 185
click at [397, 291] on button at bounding box center [394, 294] width 11 height 11
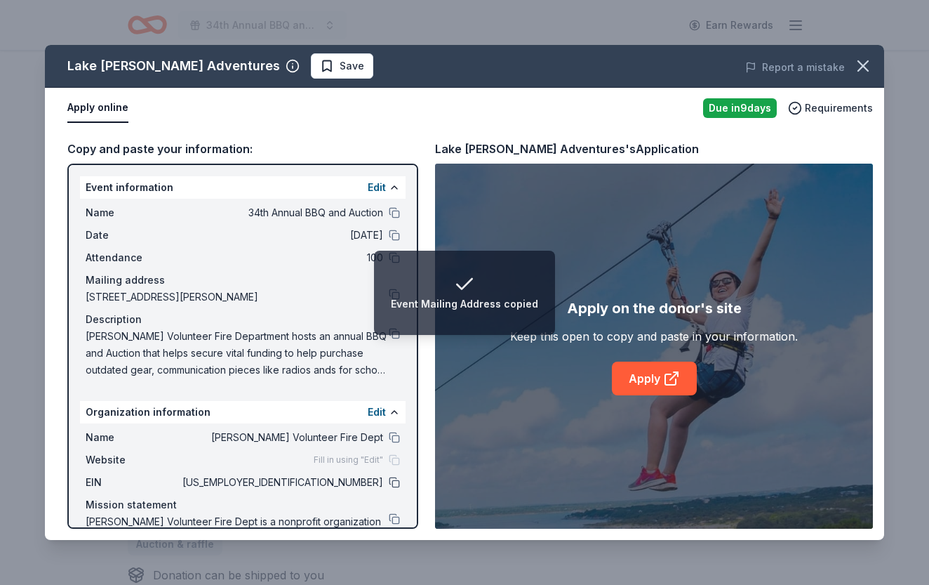
click at [393, 484] on button at bounding box center [394, 482] width 11 height 11
click at [861, 69] on icon "button" at bounding box center [864, 66] width 10 height 10
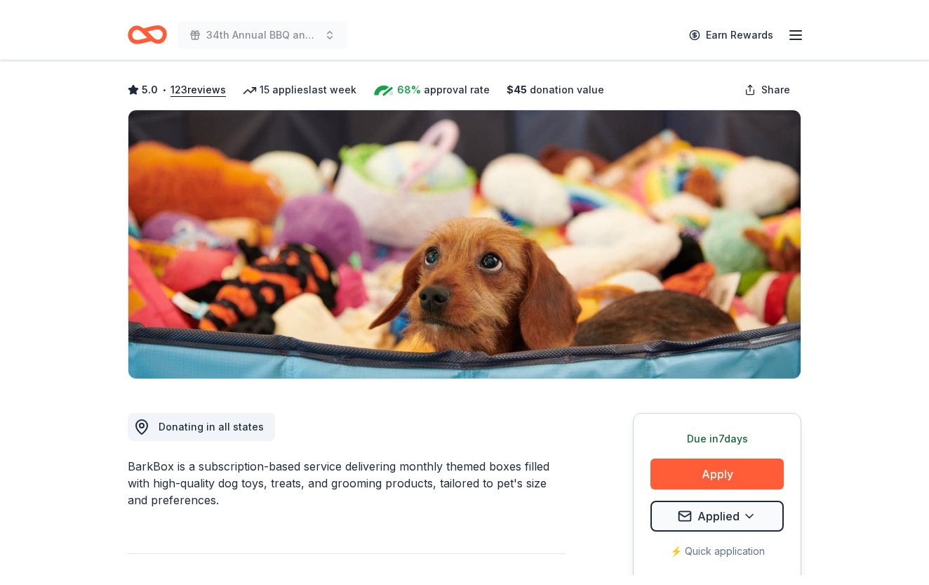
scroll to position [119, 0]
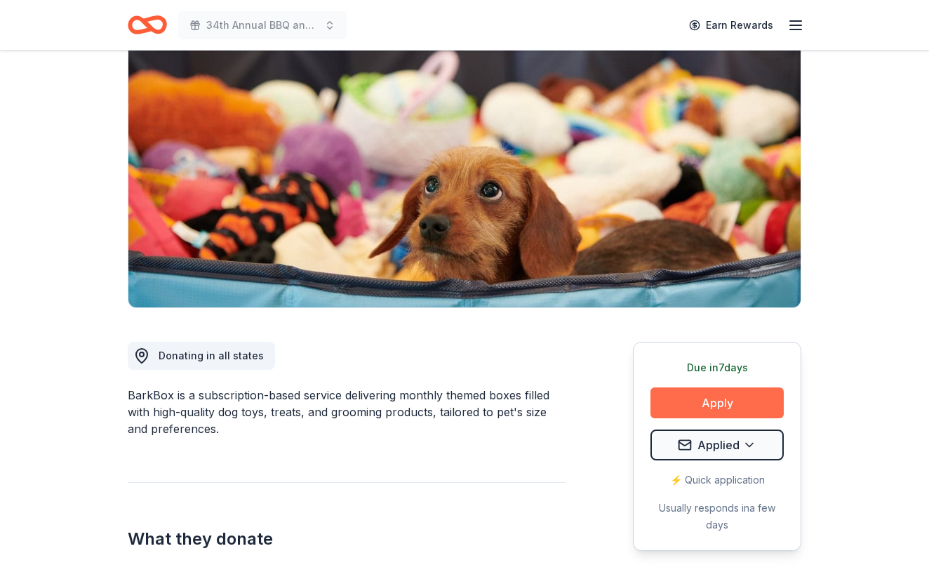
click at [719, 410] on button "Apply" at bounding box center [717, 403] width 133 height 31
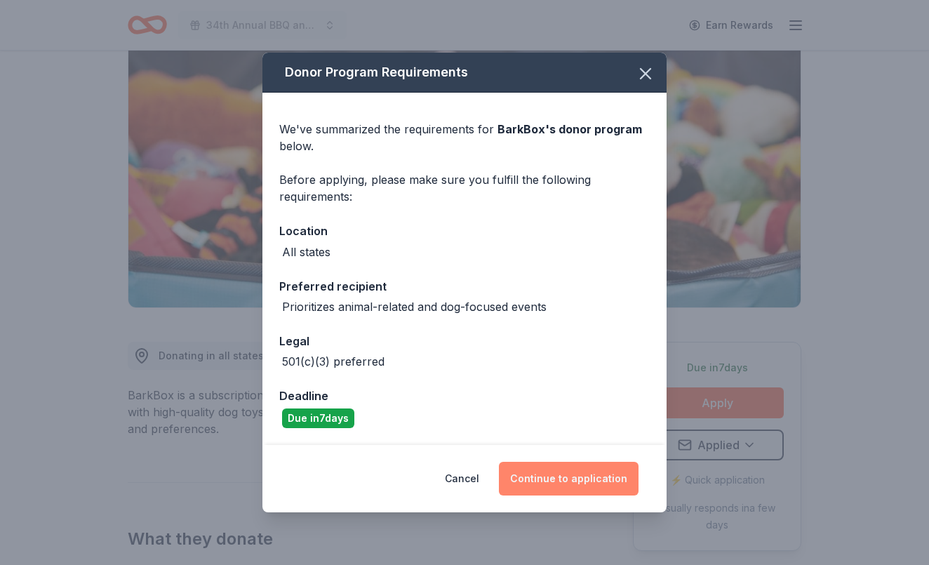
click at [574, 472] on button "Continue to application" at bounding box center [569, 479] width 140 height 34
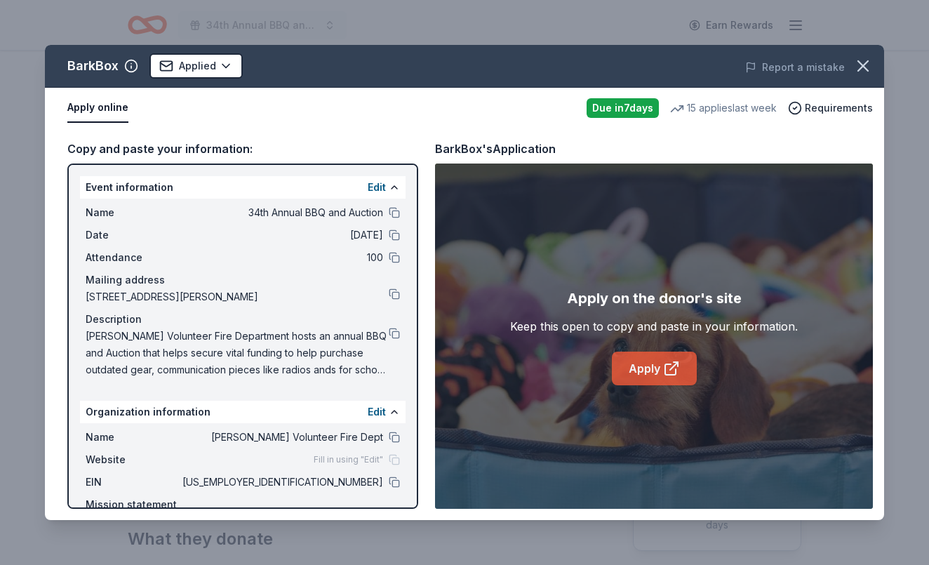
click at [628, 371] on link "Apply" at bounding box center [654, 369] width 85 height 34
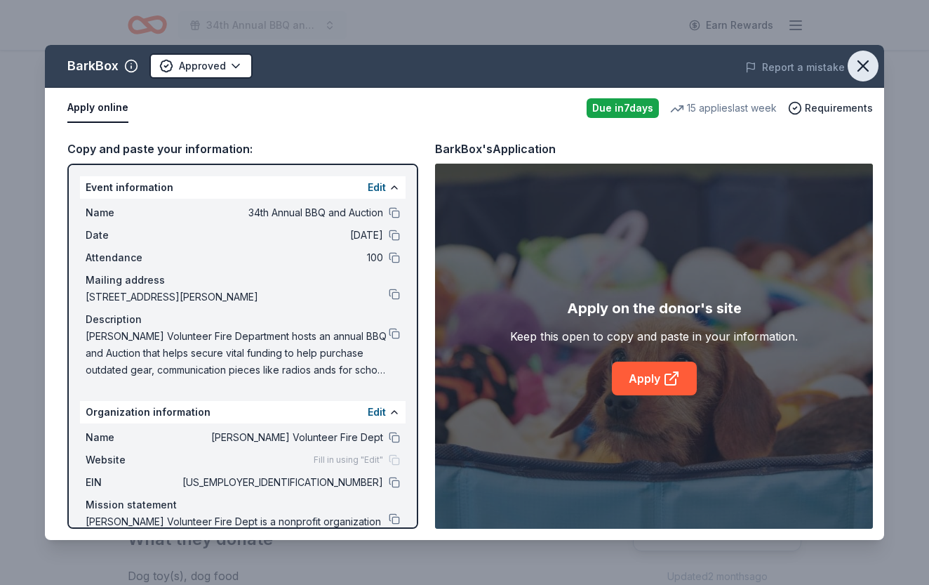
click at [862, 65] on icon "button" at bounding box center [864, 66] width 10 height 10
